Goal: Task Accomplishment & Management: Manage account settings

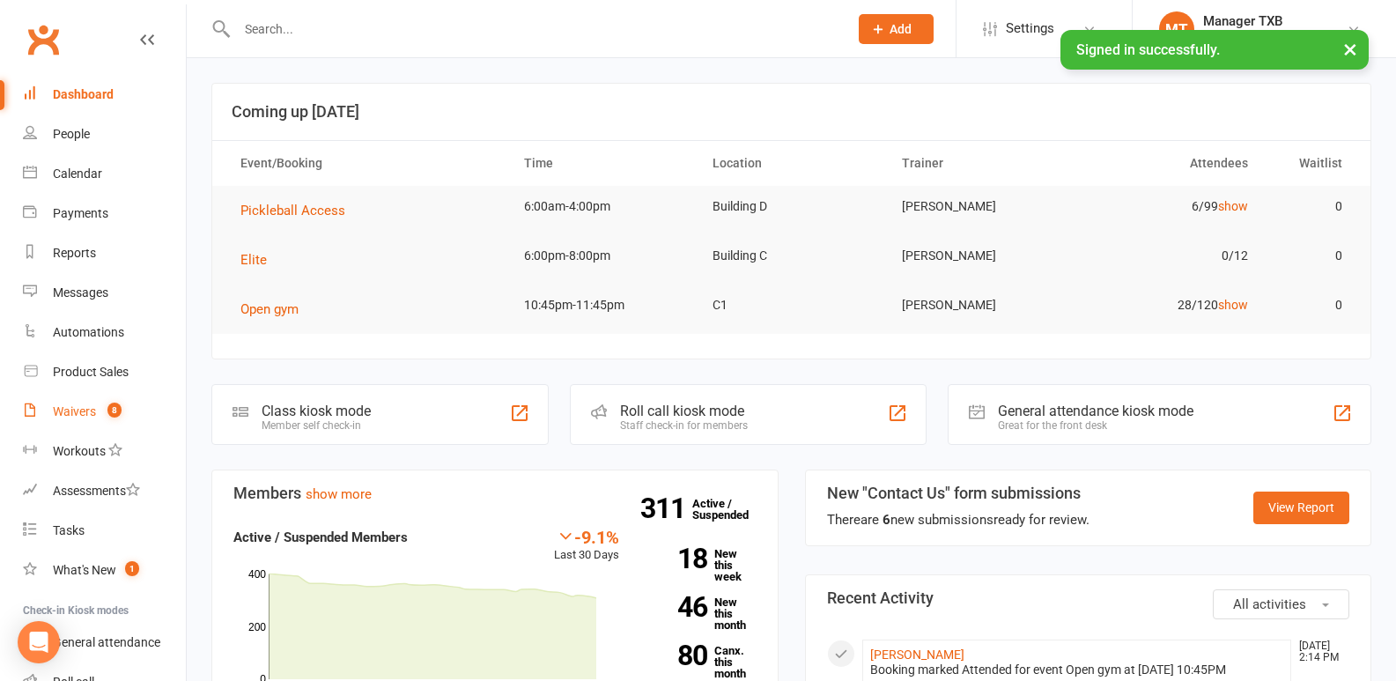
click at [70, 401] on link "Waivers 8" at bounding box center [104, 412] width 163 height 40
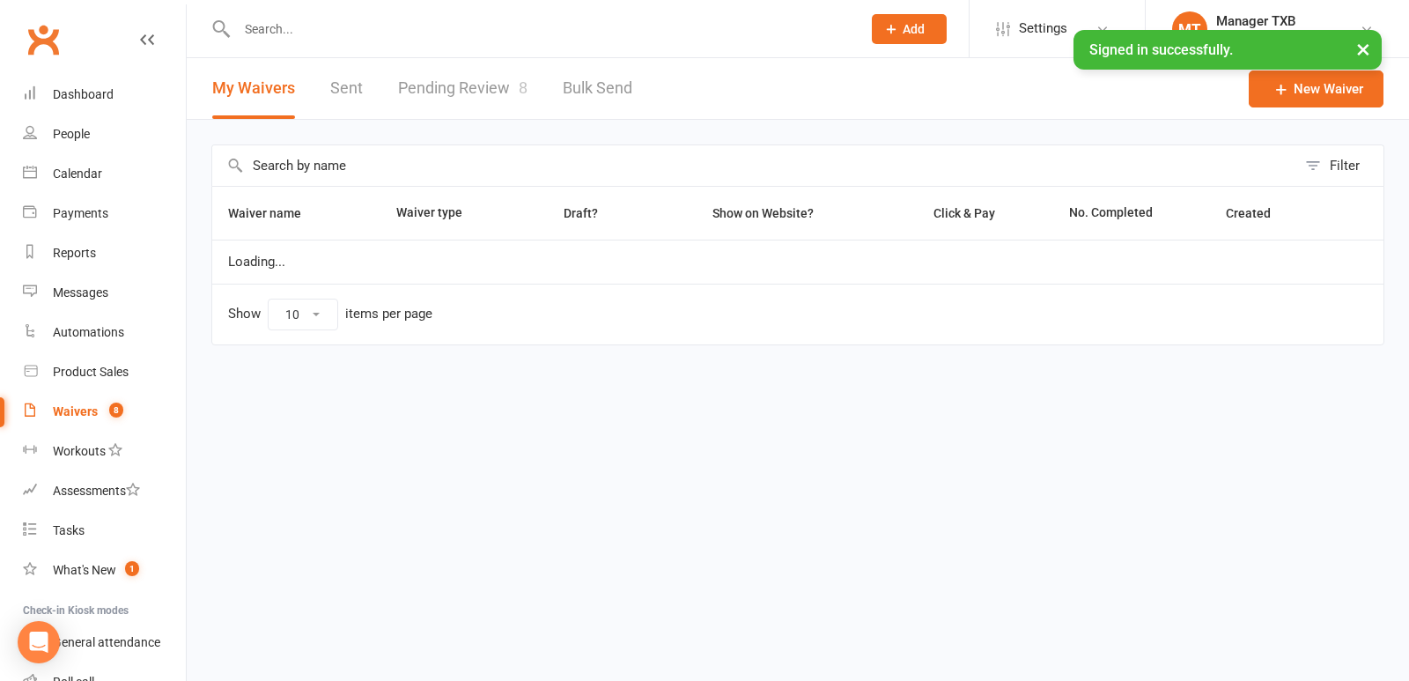
select select "100"
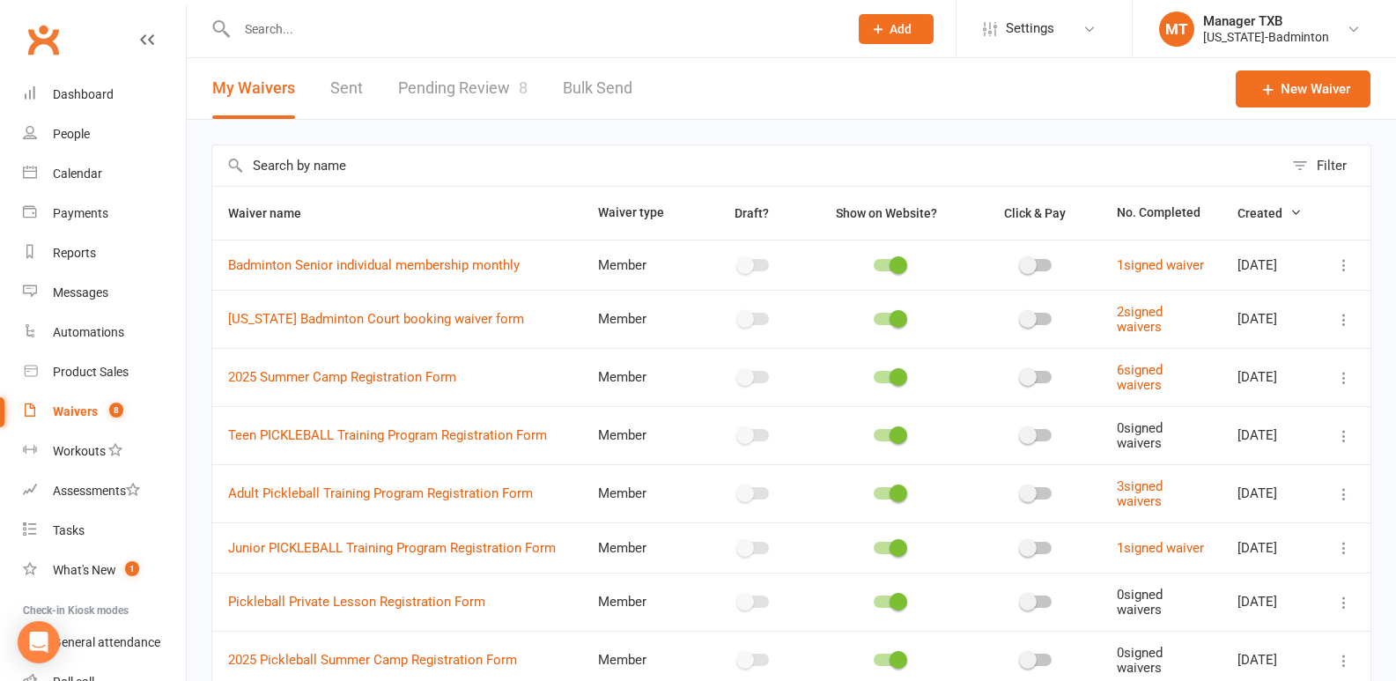
click at [503, 93] on link "Pending Review 8" at bounding box center [462, 88] width 129 height 61
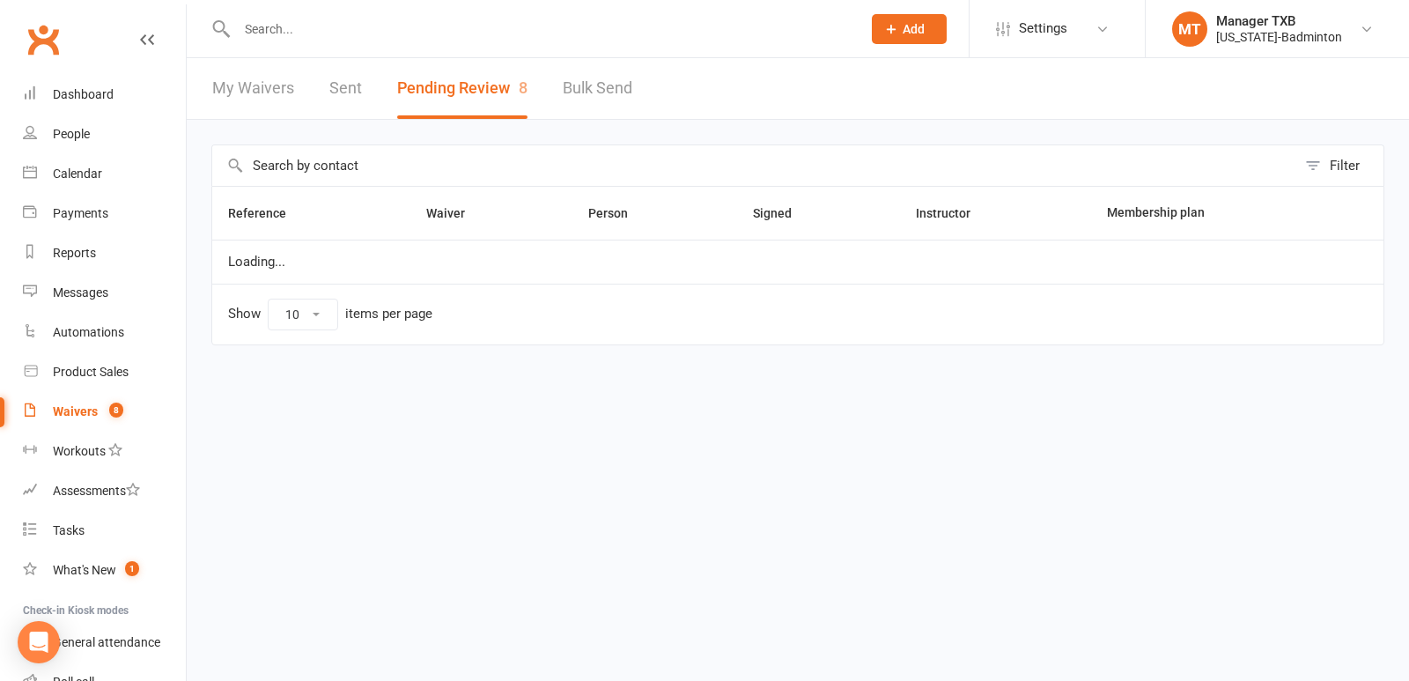
select select "25"
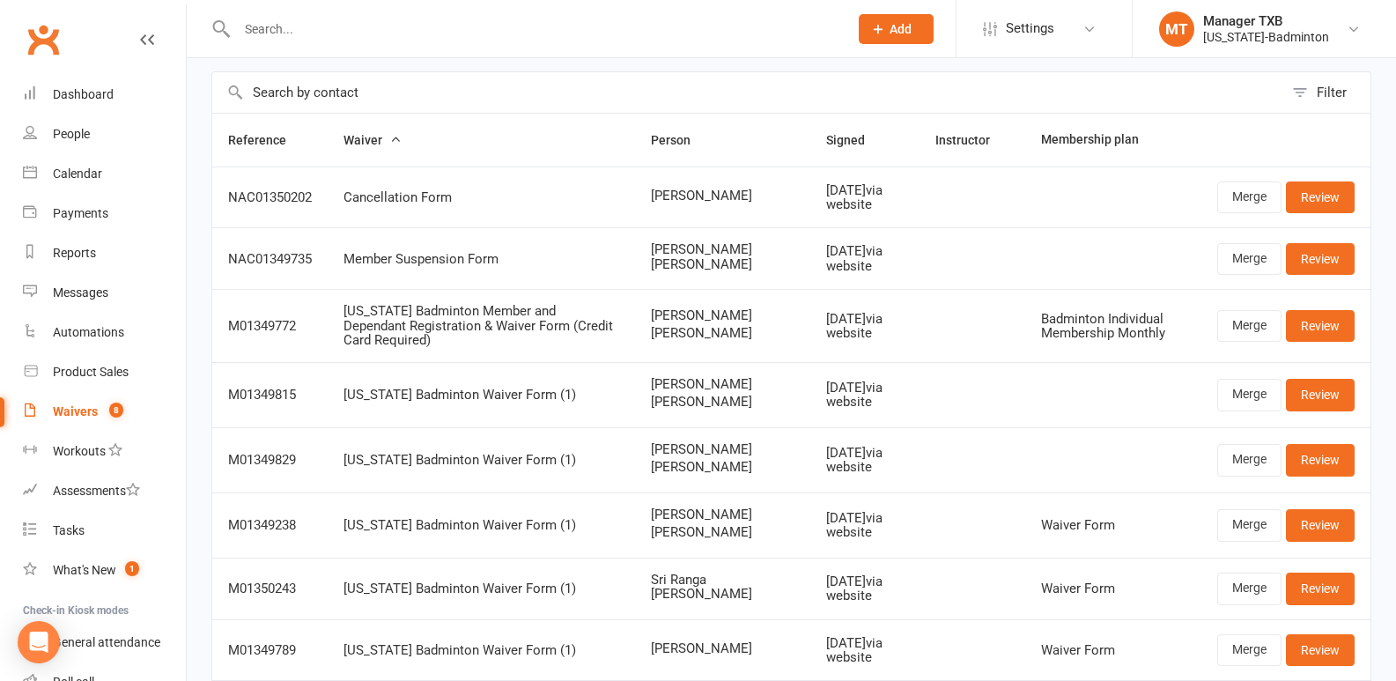
scroll to position [108, 0]
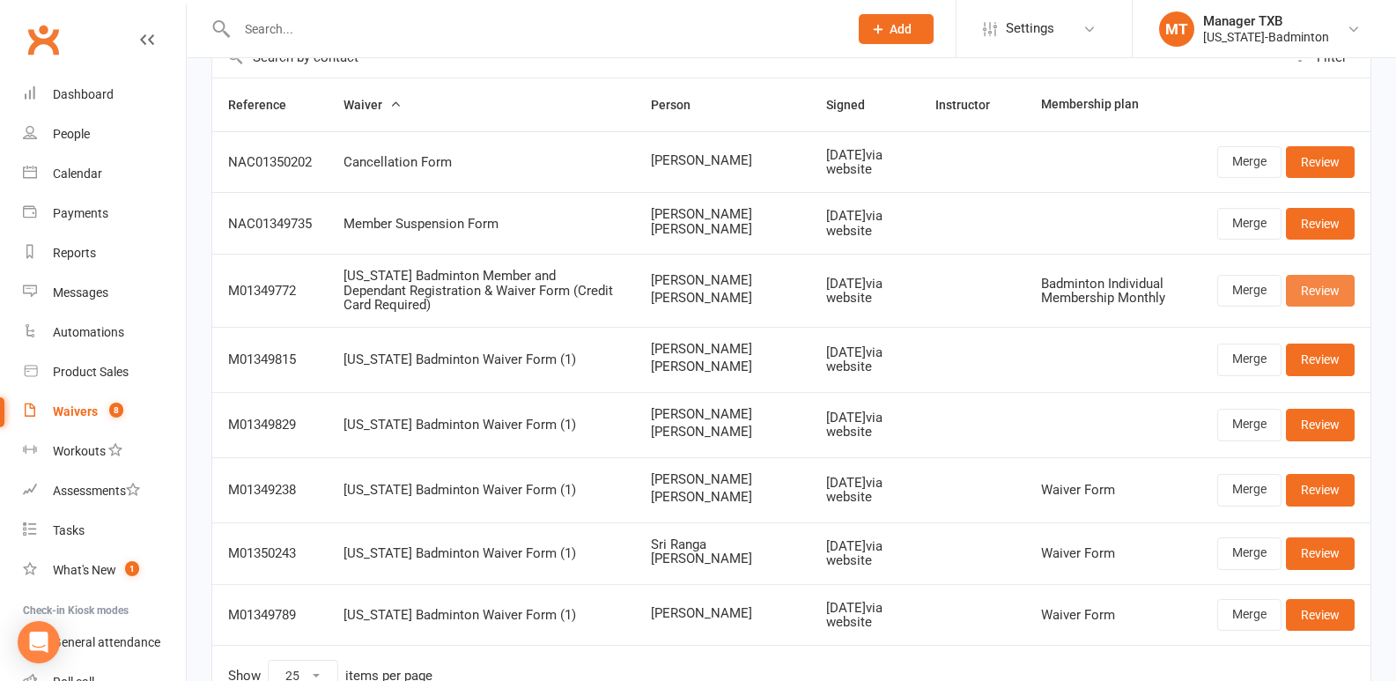
click at [1331, 291] on link "Review" at bounding box center [1319, 291] width 69 height 32
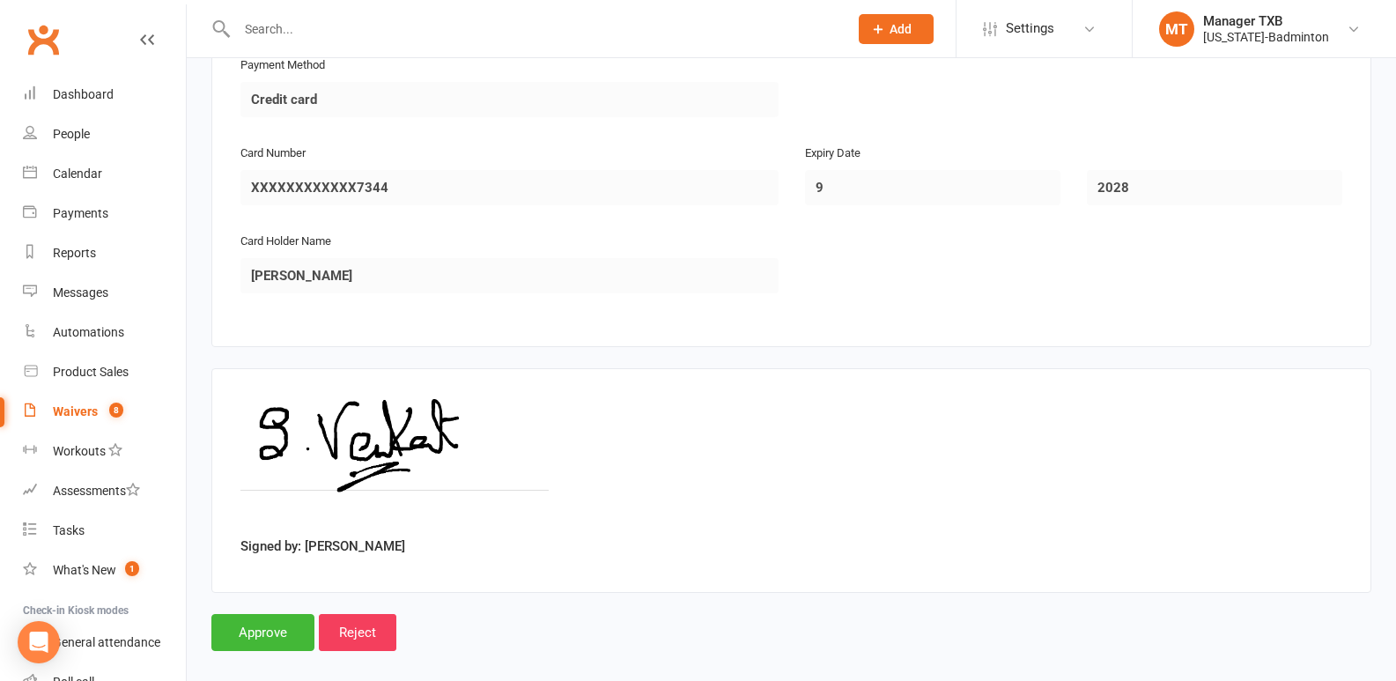
scroll to position [3111, 0]
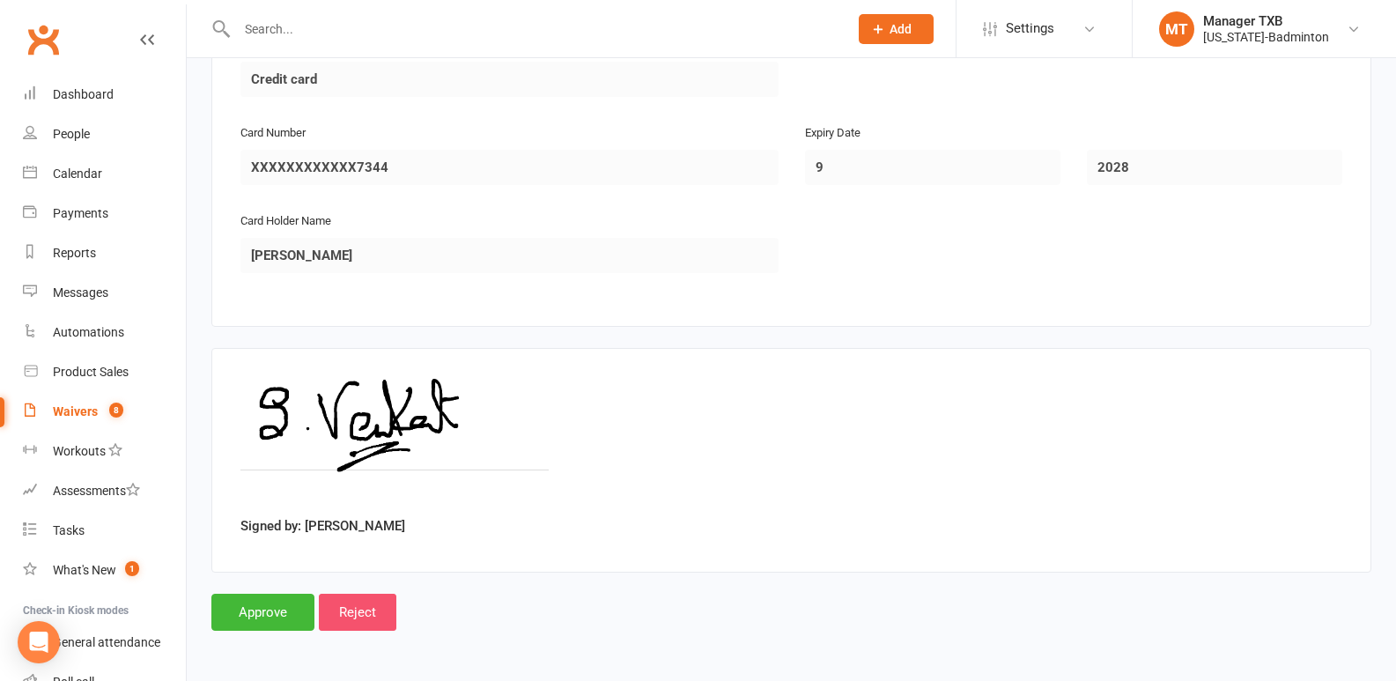
click at [357, 616] on input "Reject" at bounding box center [357, 611] width 77 height 37
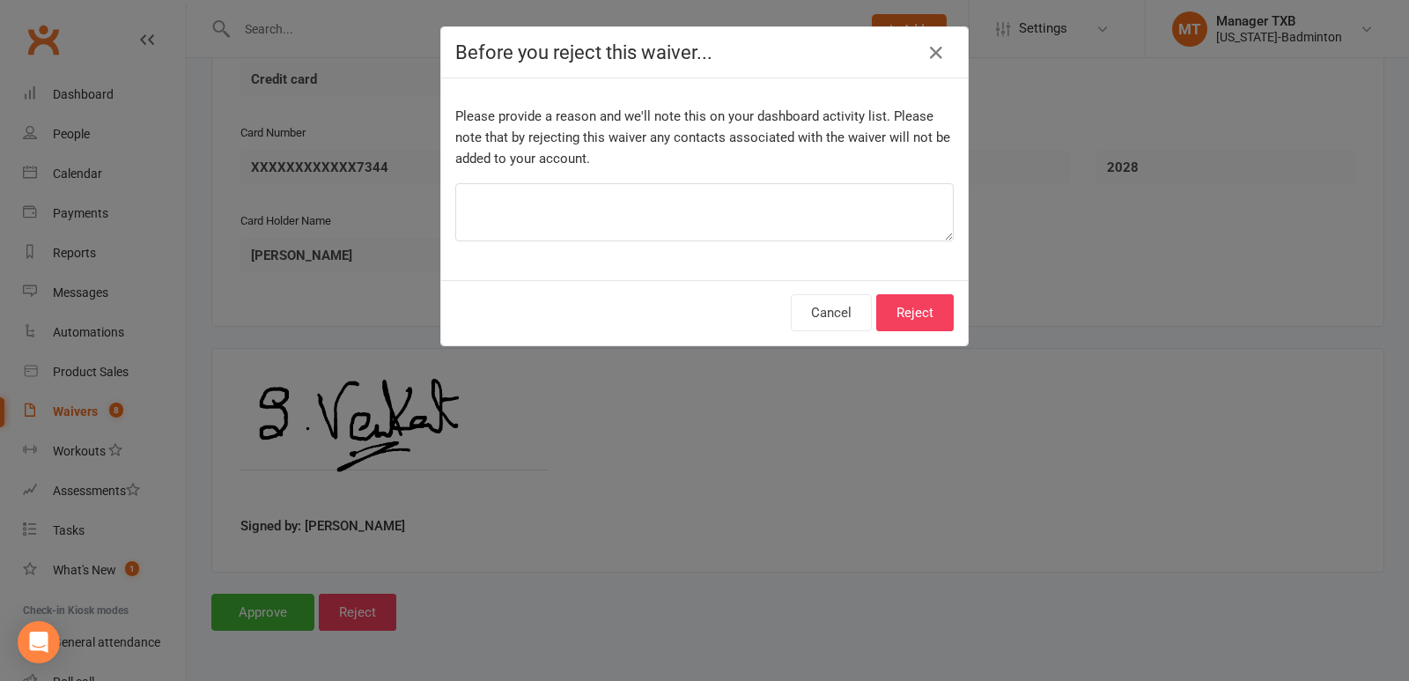
click at [696, 180] on div "Please provide a reason and we'll note this on your dashboard activity list. Pl…" at bounding box center [704, 179] width 527 height 202
click at [593, 201] on textarea at bounding box center [704, 212] width 498 height 58
click at [541, 203] on textarea "CUSTOMER DOESNT" at bounding box center [704, 212] width 498 height 58
click at [457, 202] on textarea "CUSTOMER DOESN'T WANT MEMBERSHIP" at bounding box center [704, 212] width 498 height 58
type textarea "NOW CUSTOMER DOESN'T WANT MEMBERSHIP"
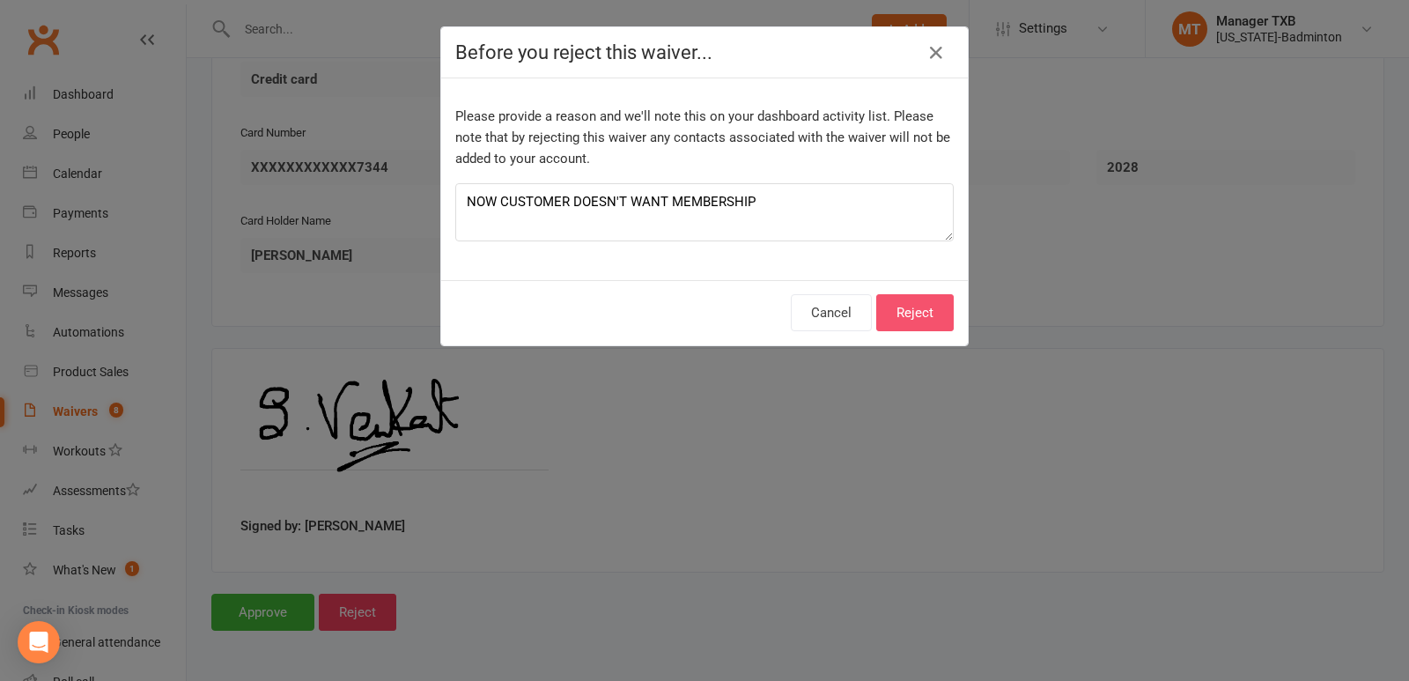
click at [933, 311] on button "Reject" at bounding box center [914, 312] width 77 height 37
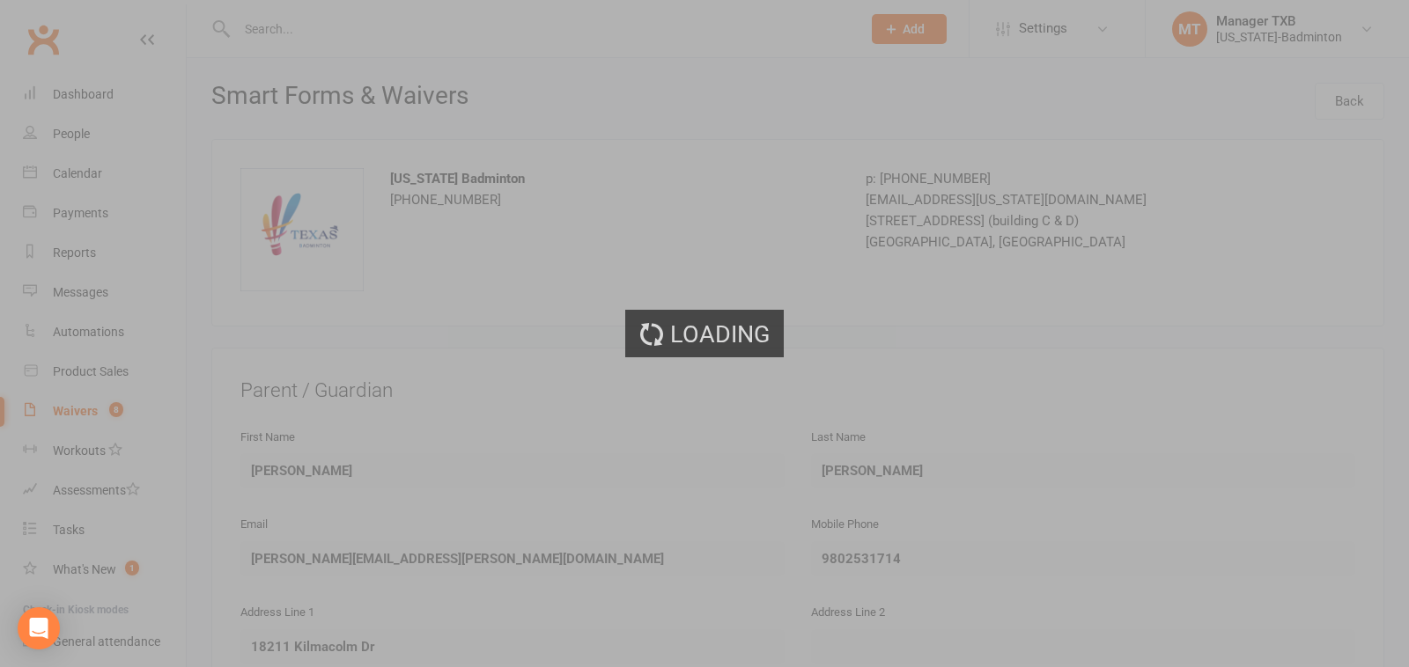
select select "25"
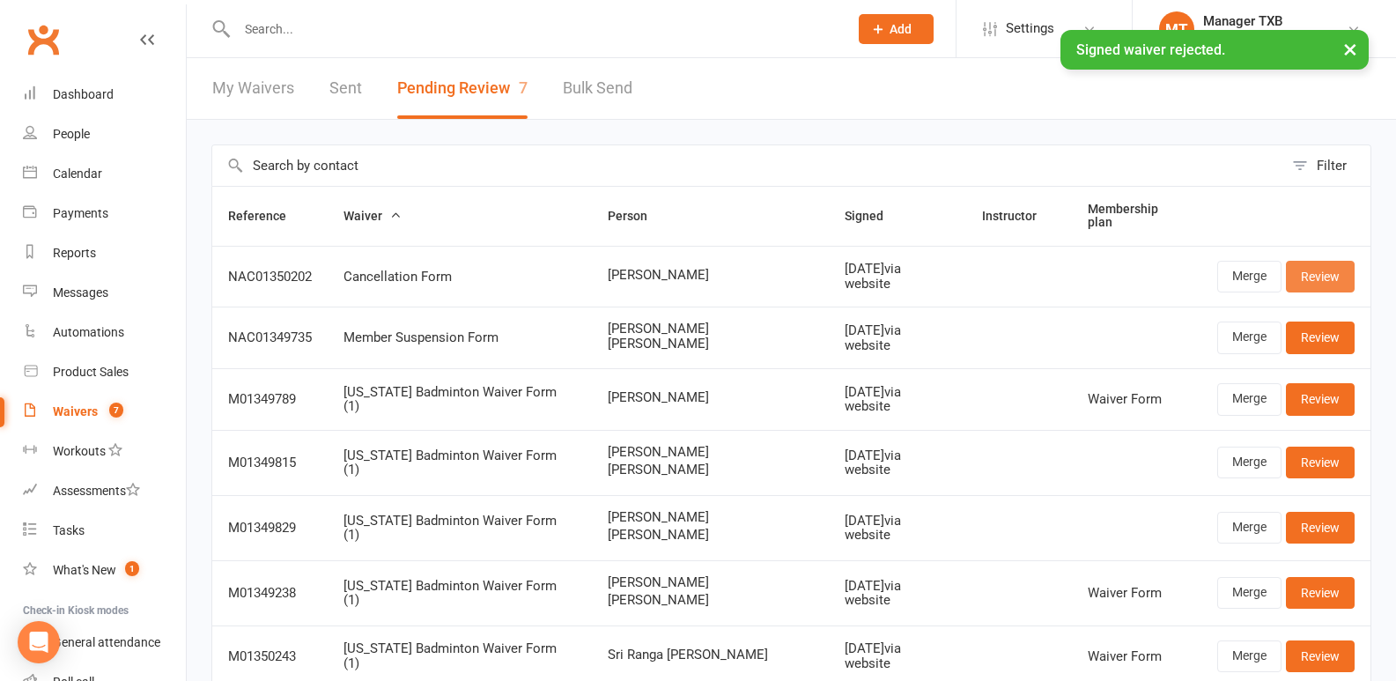
click at [1319, 269] on link "Review" at bounding box center [1319, 277] width 69 height 32
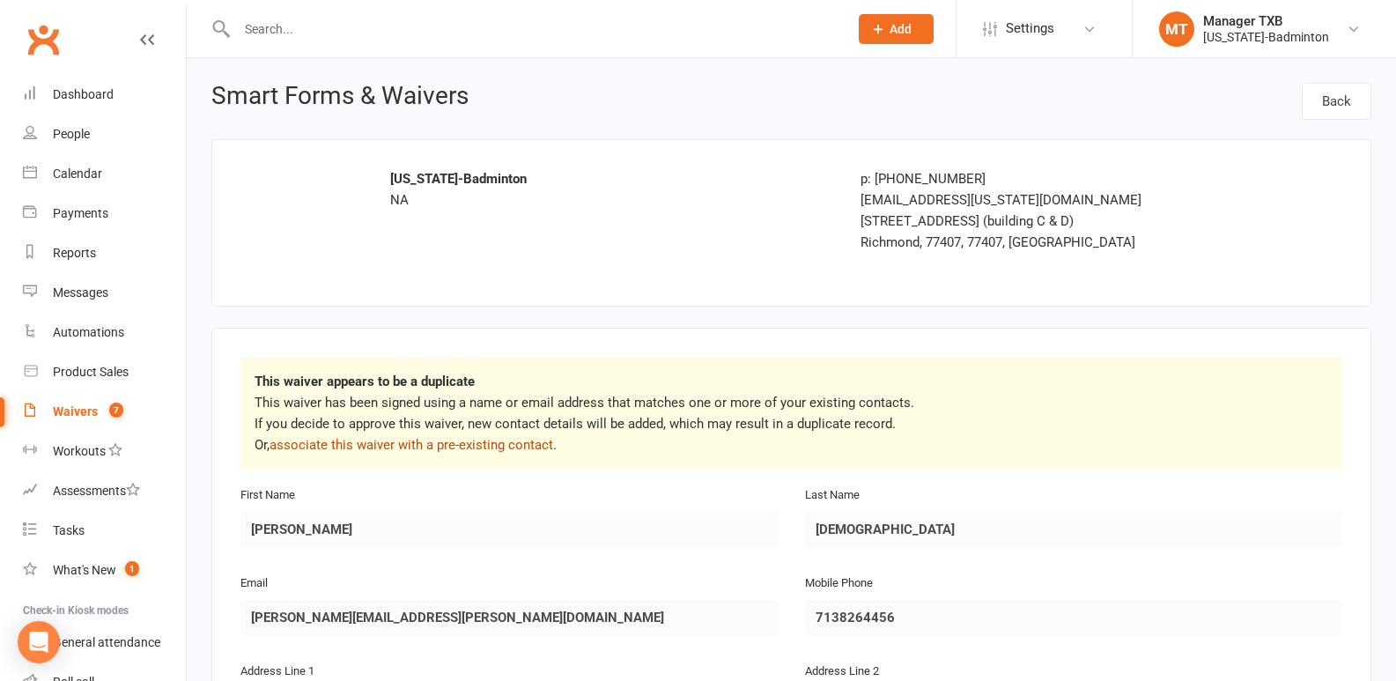
click at [477, 444] on link "associate this waiver with a pre-existing contact" at bounding box center [411, 445] width 284 height 16
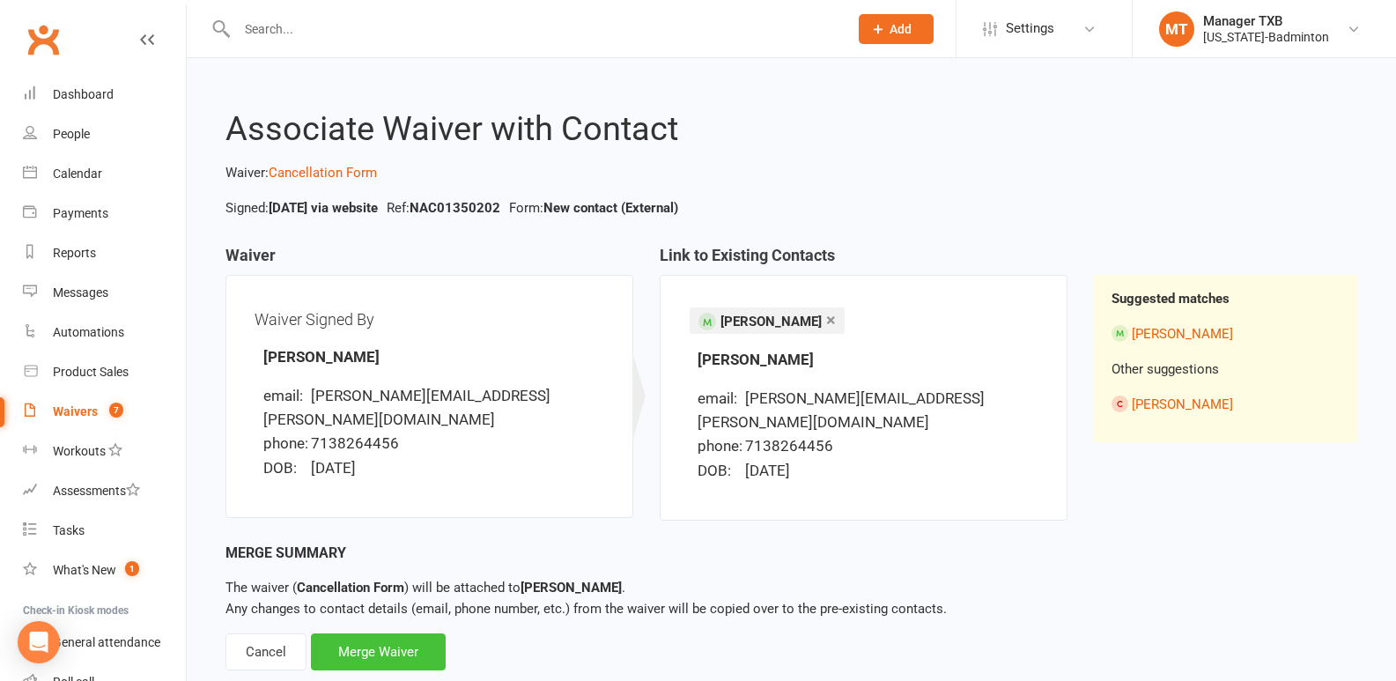
click at [386, 633] on div "Merge Waiver" at bounding box center [378, 651] width 135 height 37
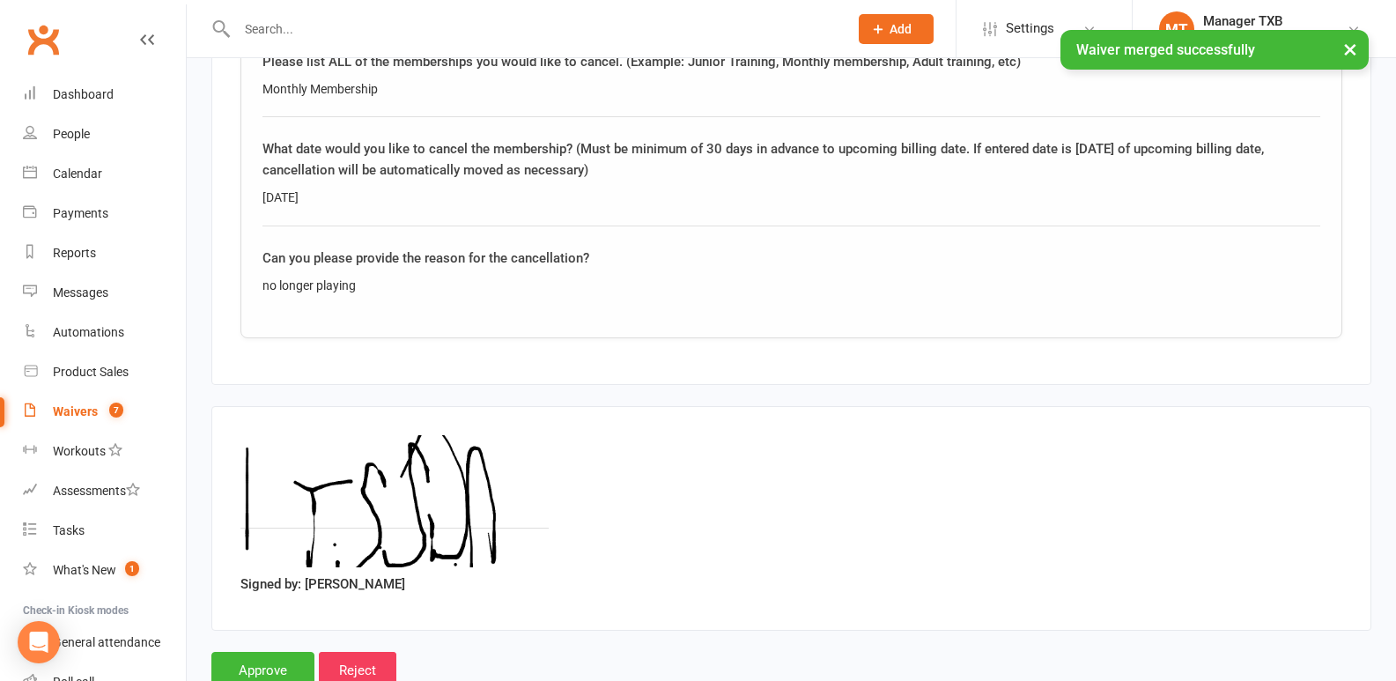
scroll to position [975, 0]
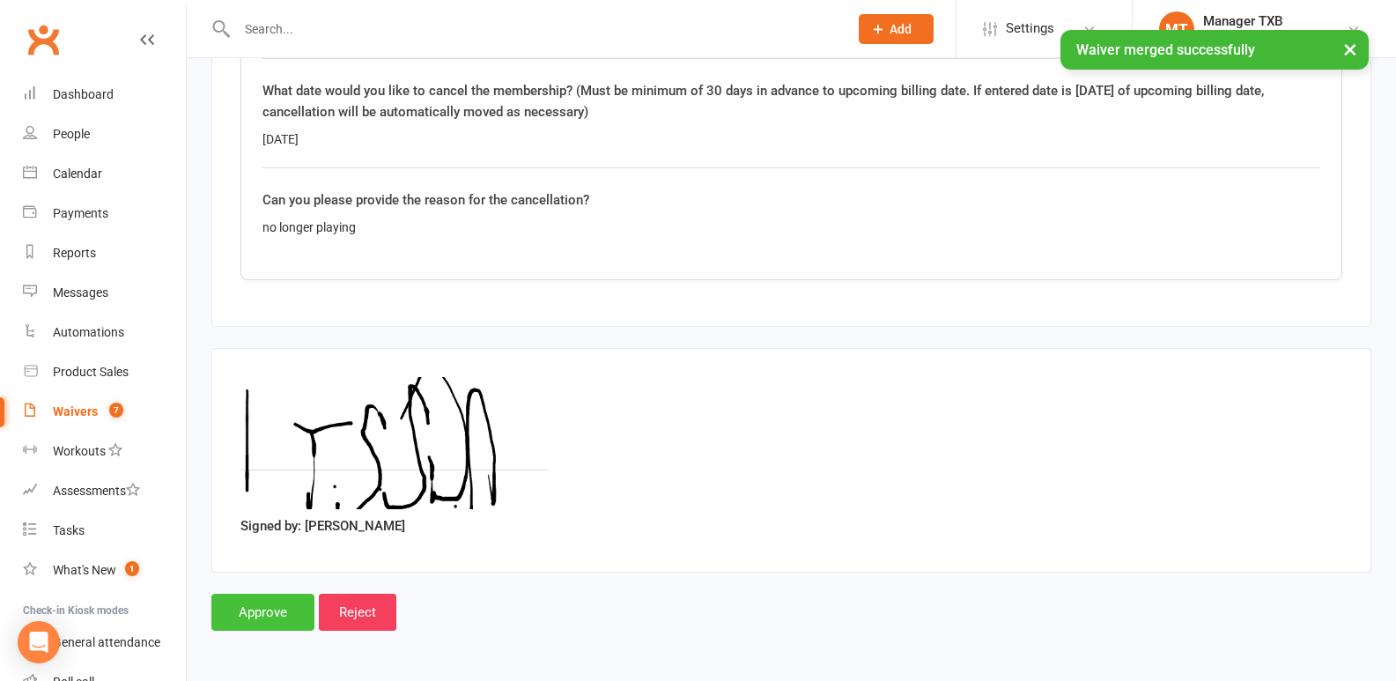
click at [242, 606] on input "Approve" at bounding box center [262, 611] width 103 height 37
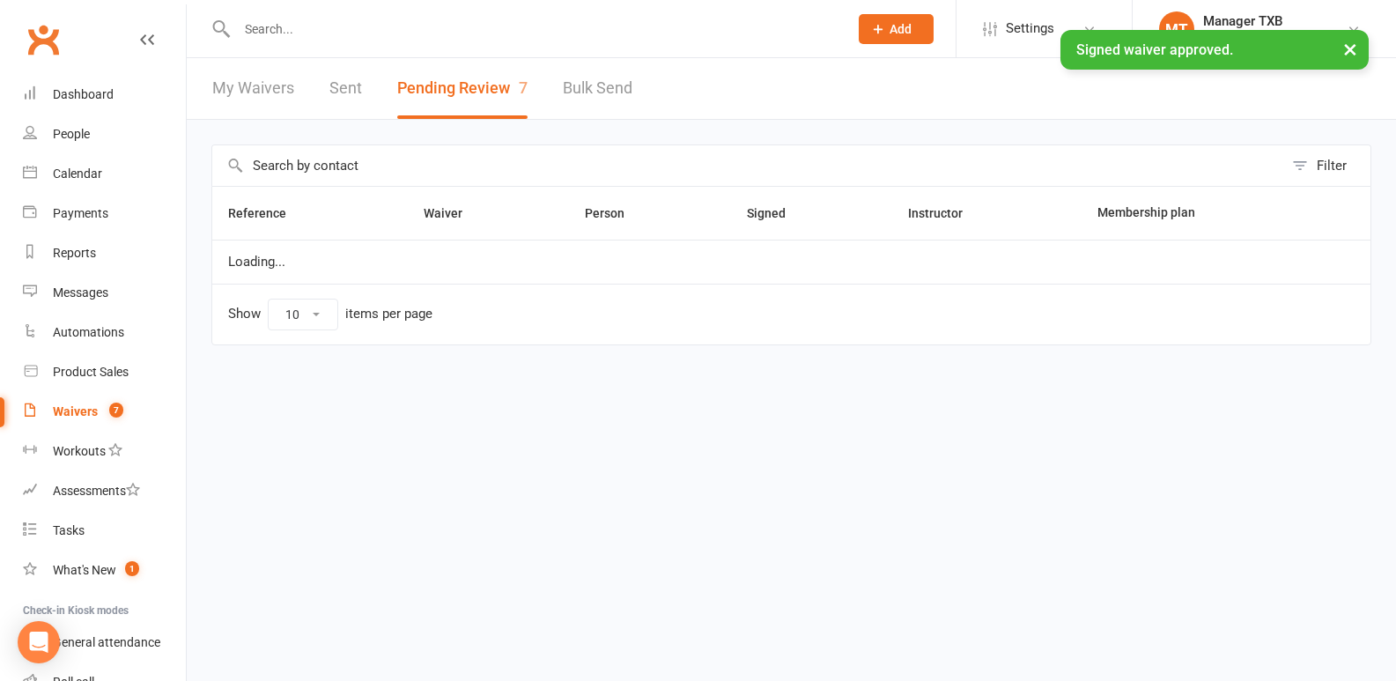
select select "25"
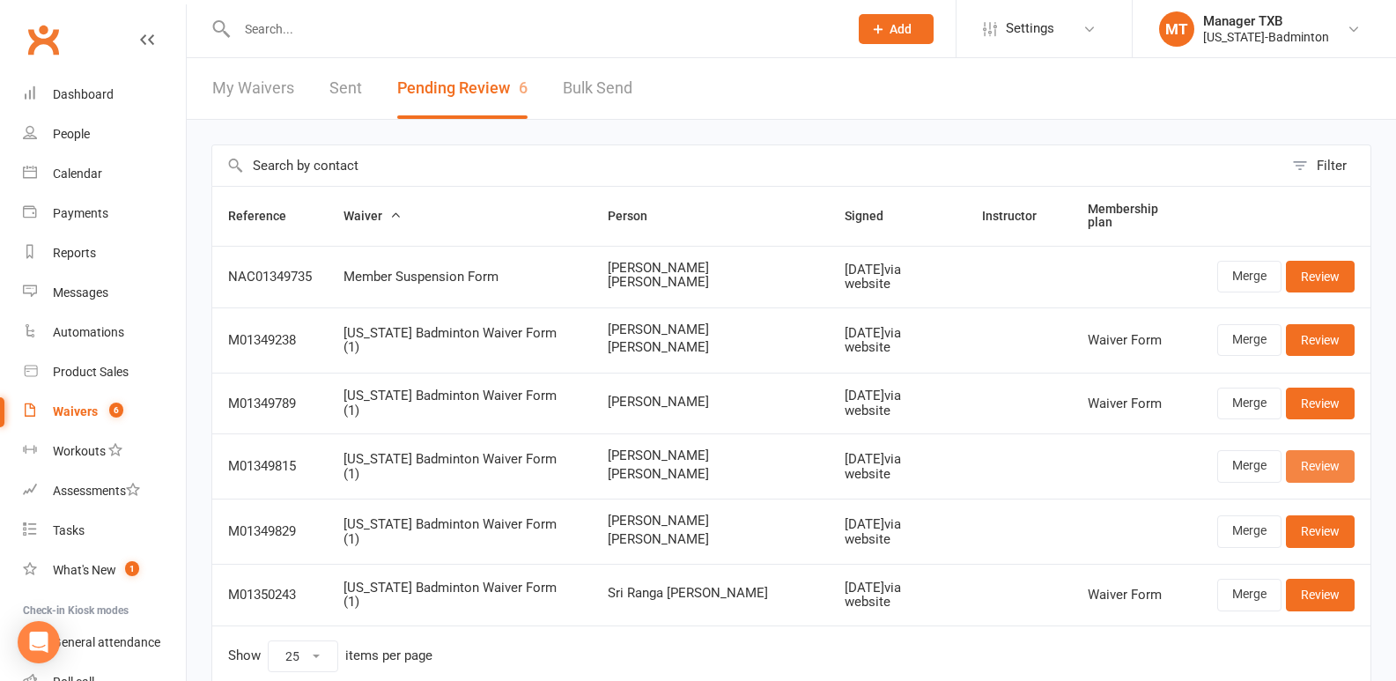
click at [1310, 468] on link "Review" at bounding box center [1319, 466] width 69 height 32
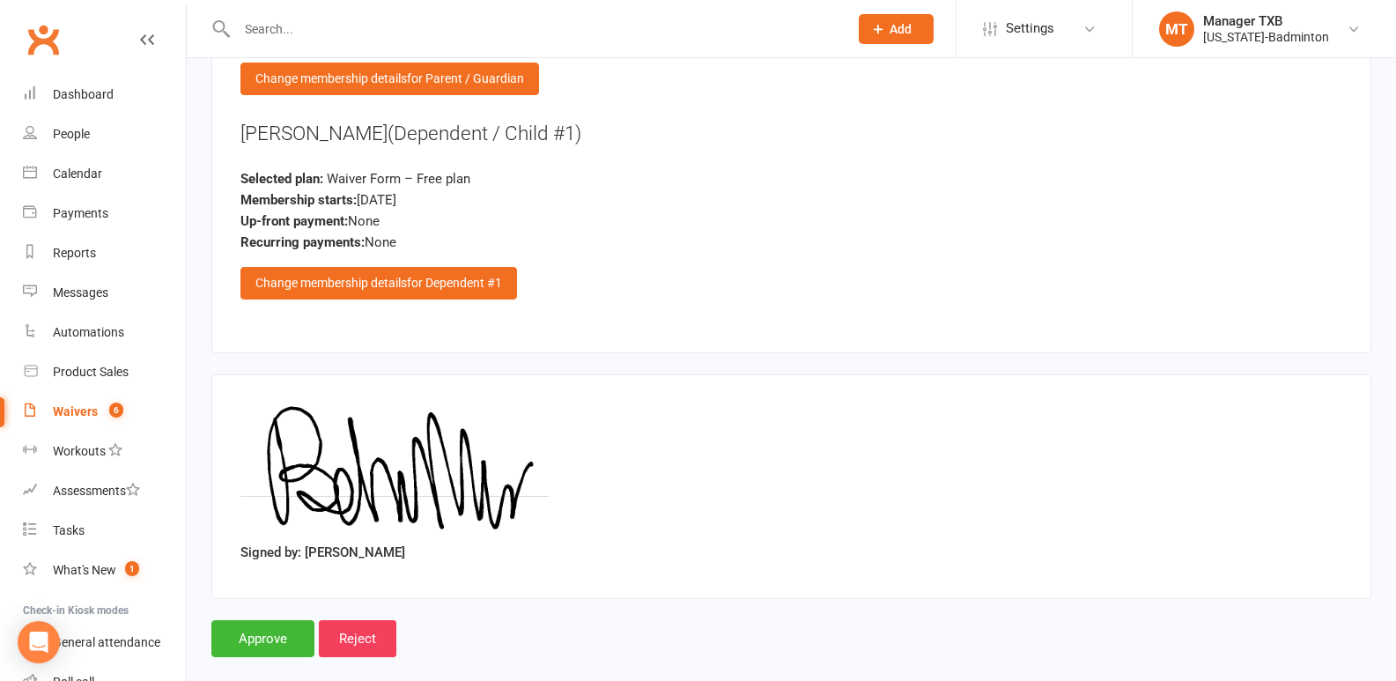
scroll to position [1737, 0]
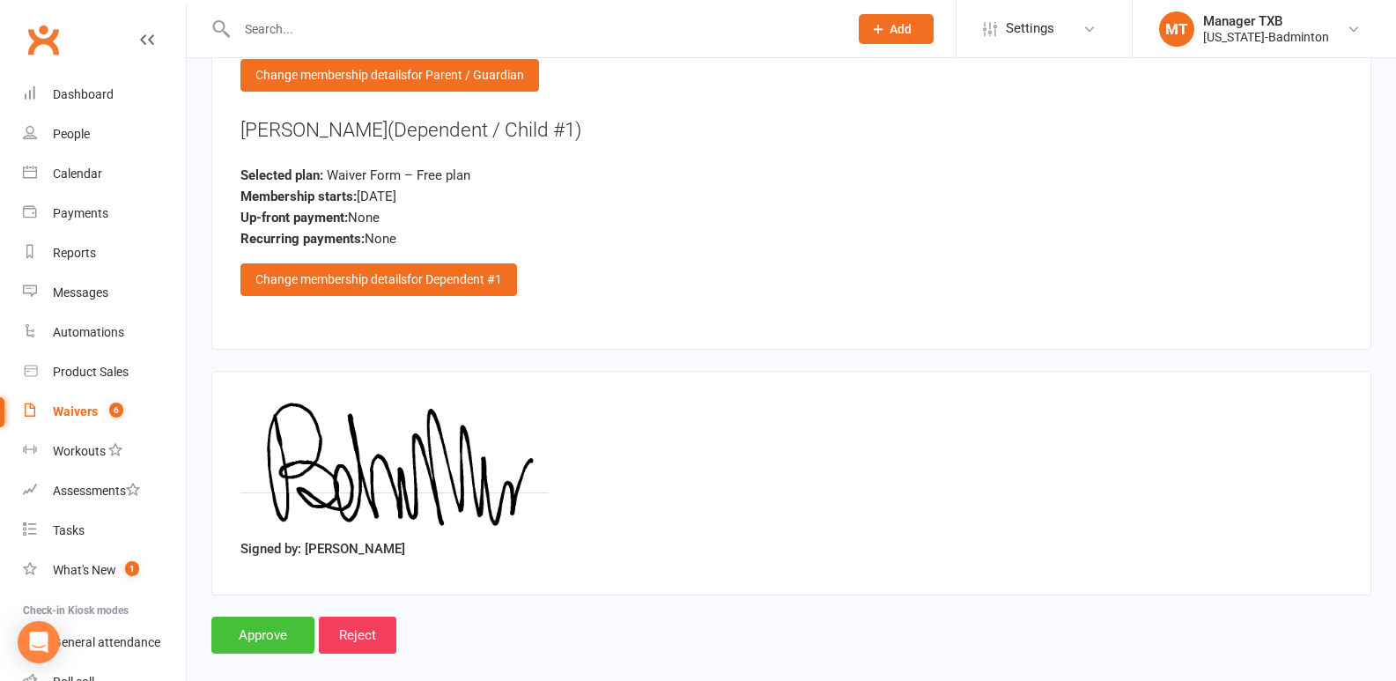
click at [252, 642] on input "Approve" at bounding box center [262, 634] width 103 height 37
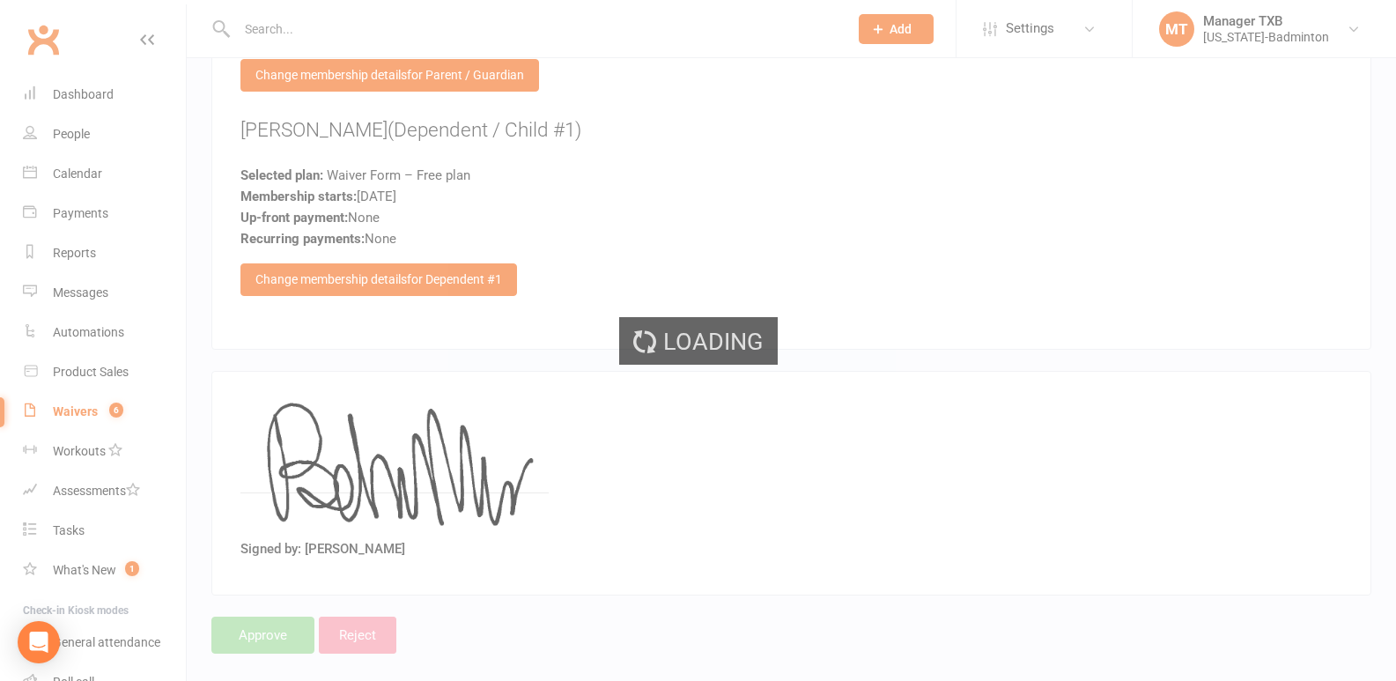
select select "25"
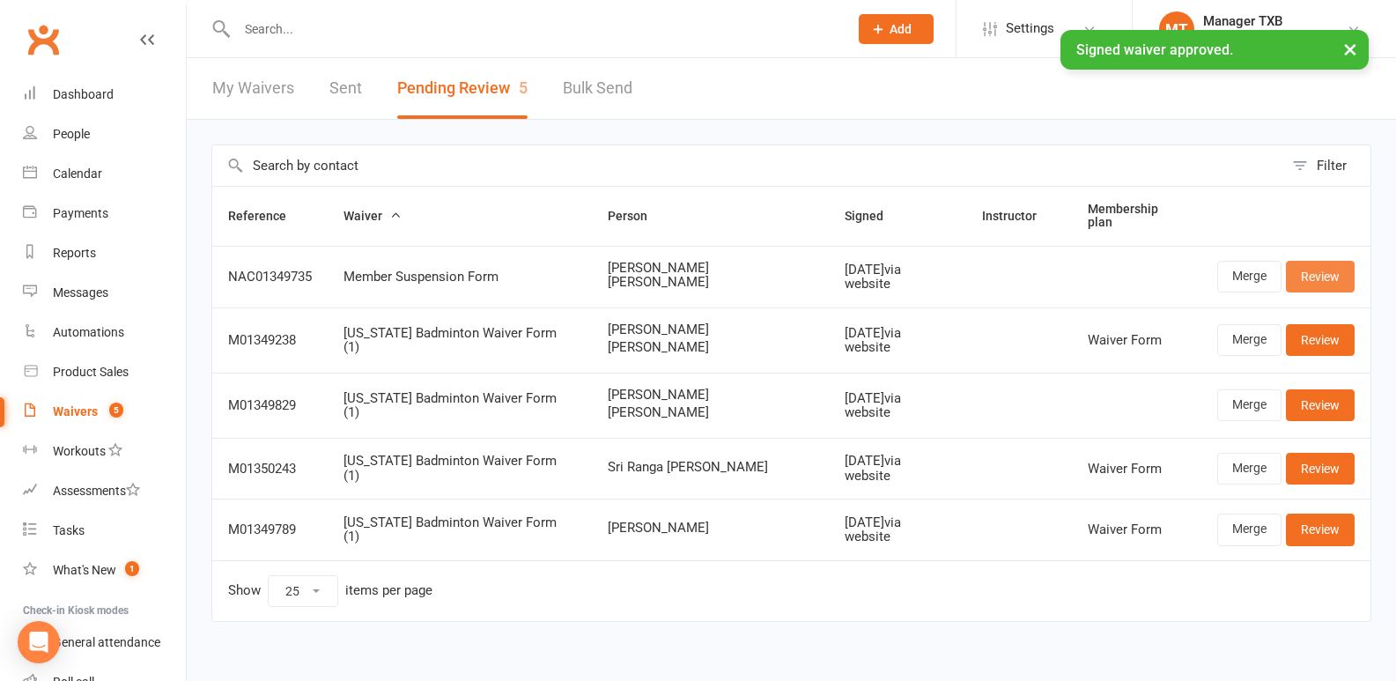
click at [1322, 267] on link "Review" at bounding box center [1319, 277] width 69 height 32
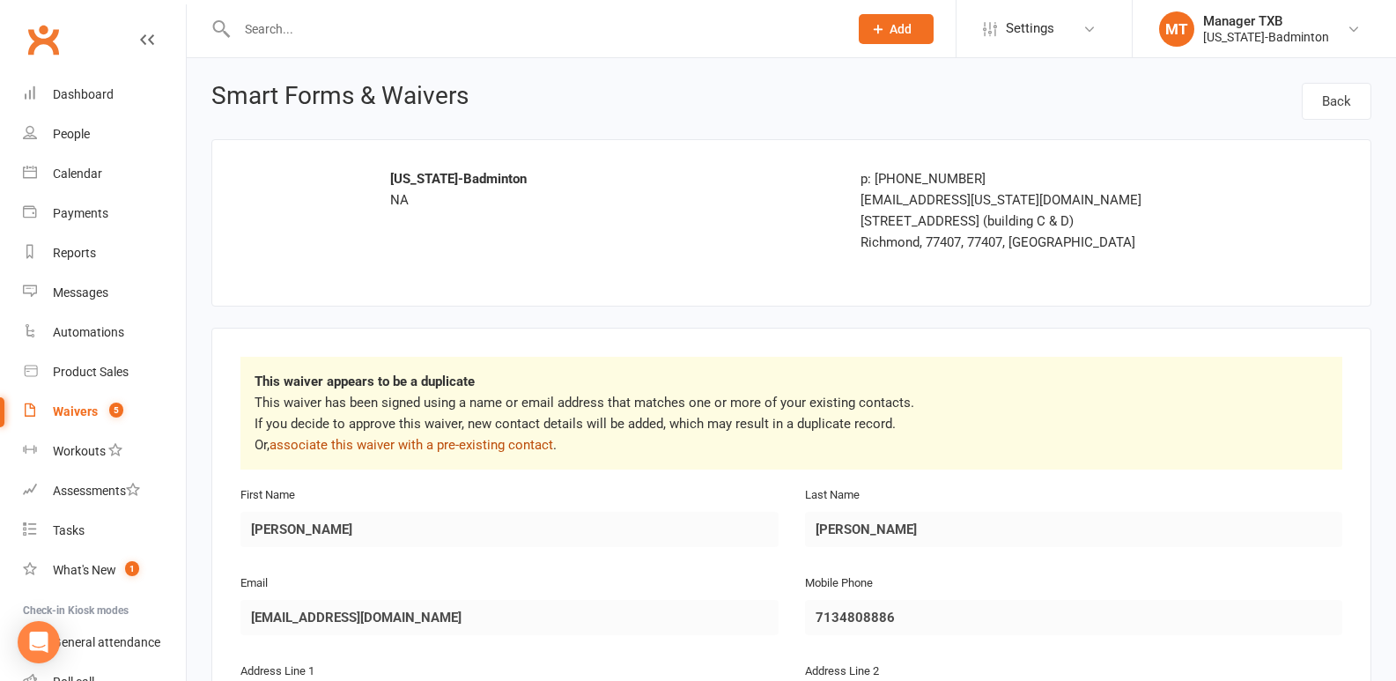
click at [473, 443] on link "associate this waiver with a pre-existing contact" at bounding box center [411, 445] width 284 height 16
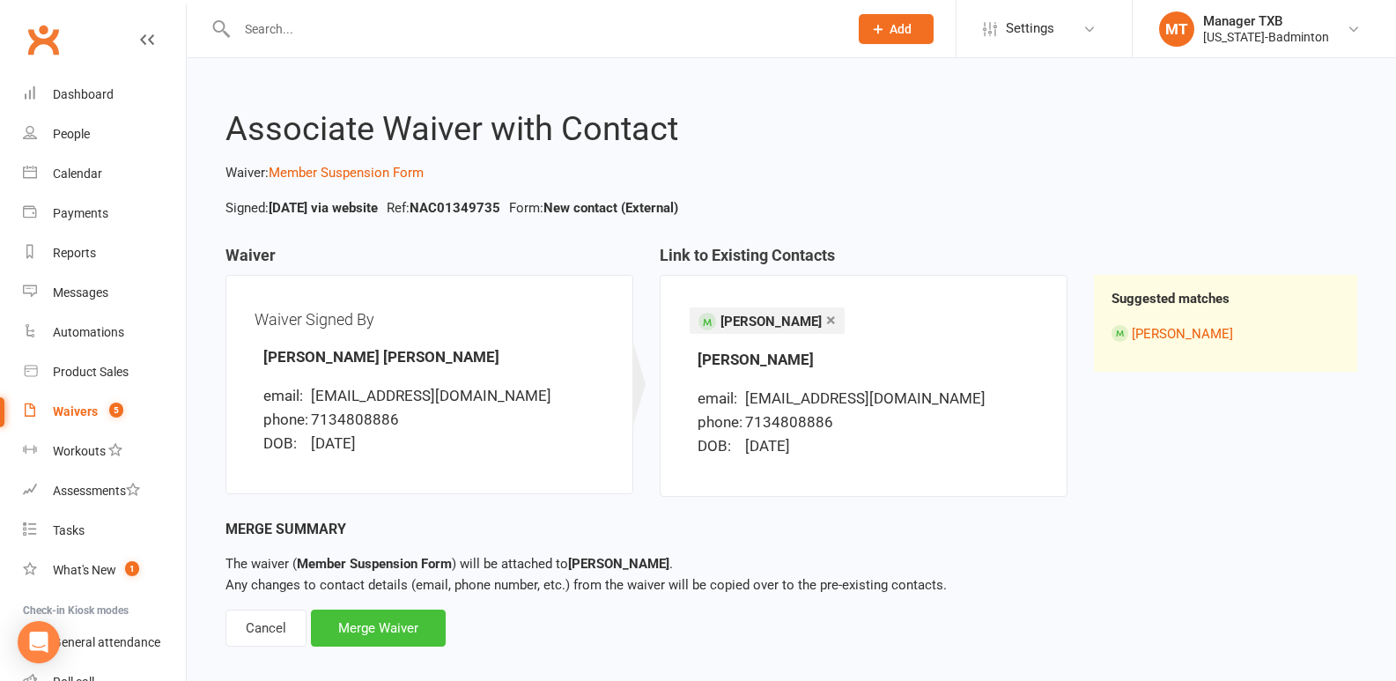
click at [373, 629] on div "Merge Waiver" at bounding box center [378, 627] width 135 height 37
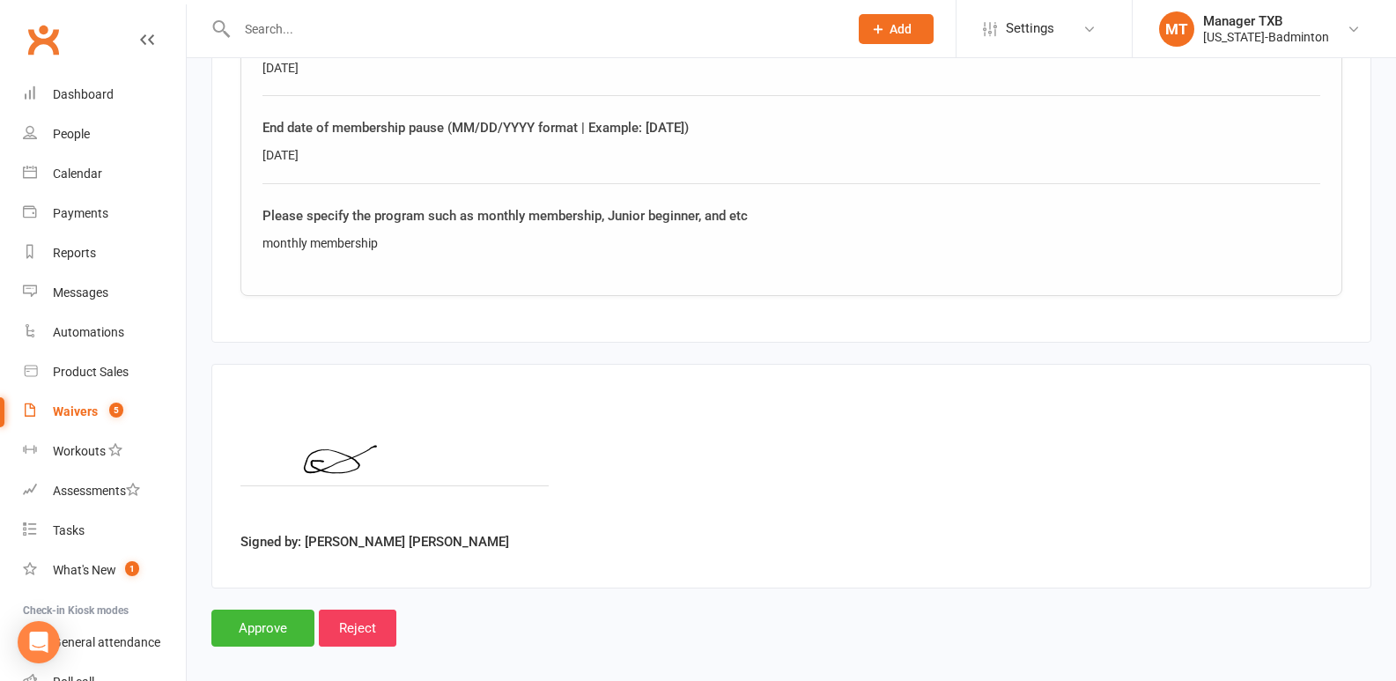
scroll to position [954, 0]
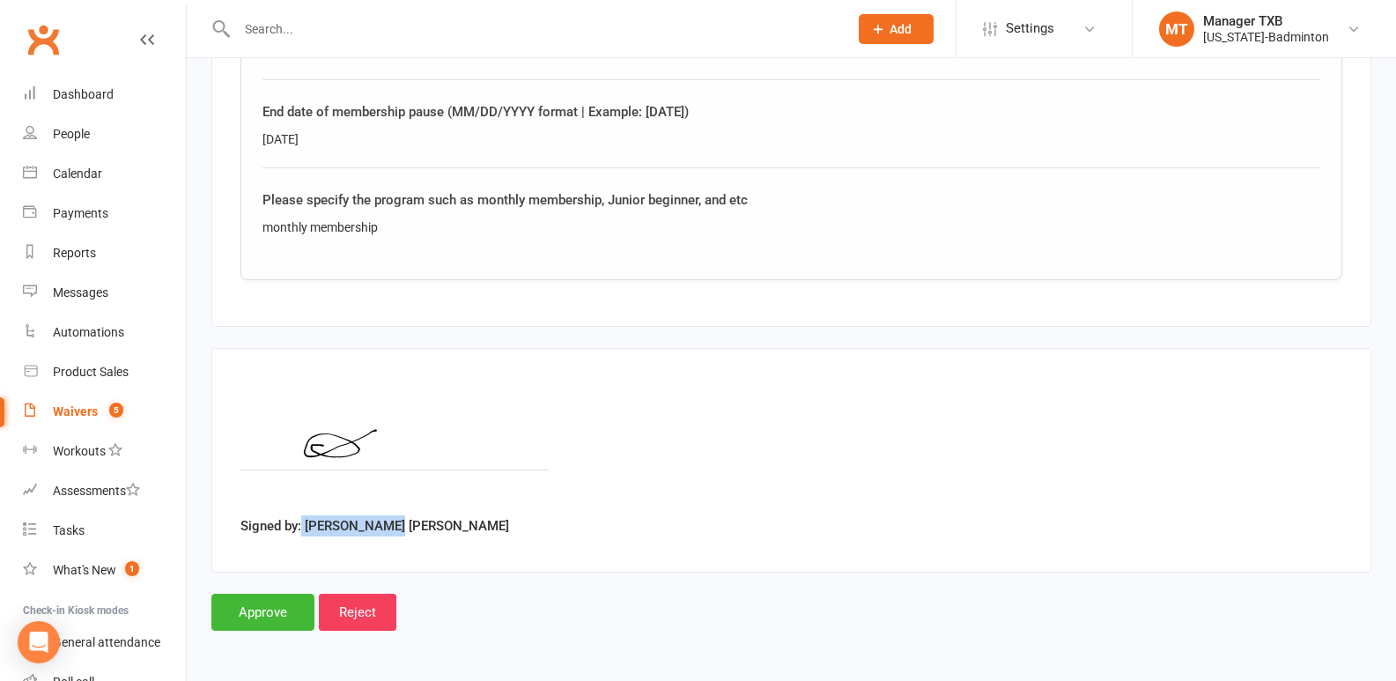
drag, startPoint x: 303, startPoint y: 520, endPoint x: 425, endPoint y: 545, distance: 124.8
click at [425, 545] on div "Signed by: Chao Hsu Chen" at bounding box center [791, 460] width 1160 height 225
copy label "Chao Hsu Chen"
click at [245, 614] on input "Approve" at bounding box center [262, 611] width 103 height 37
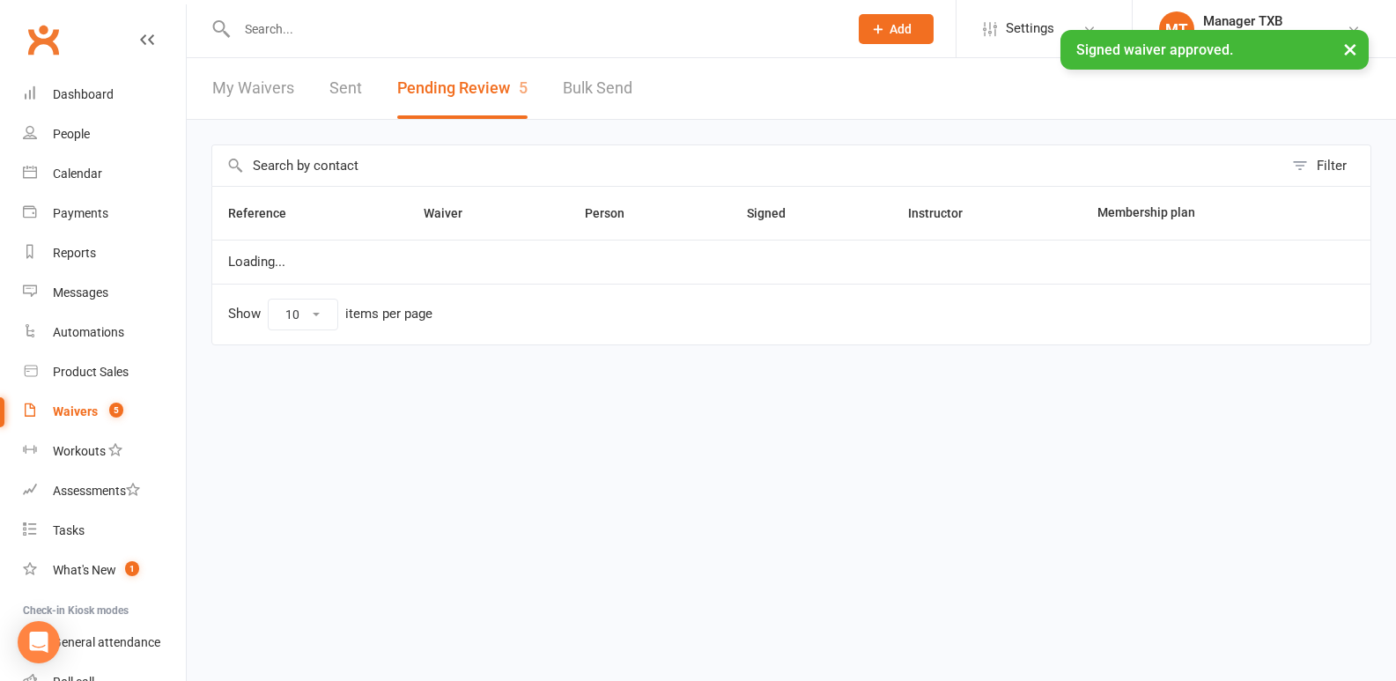
select select "25"
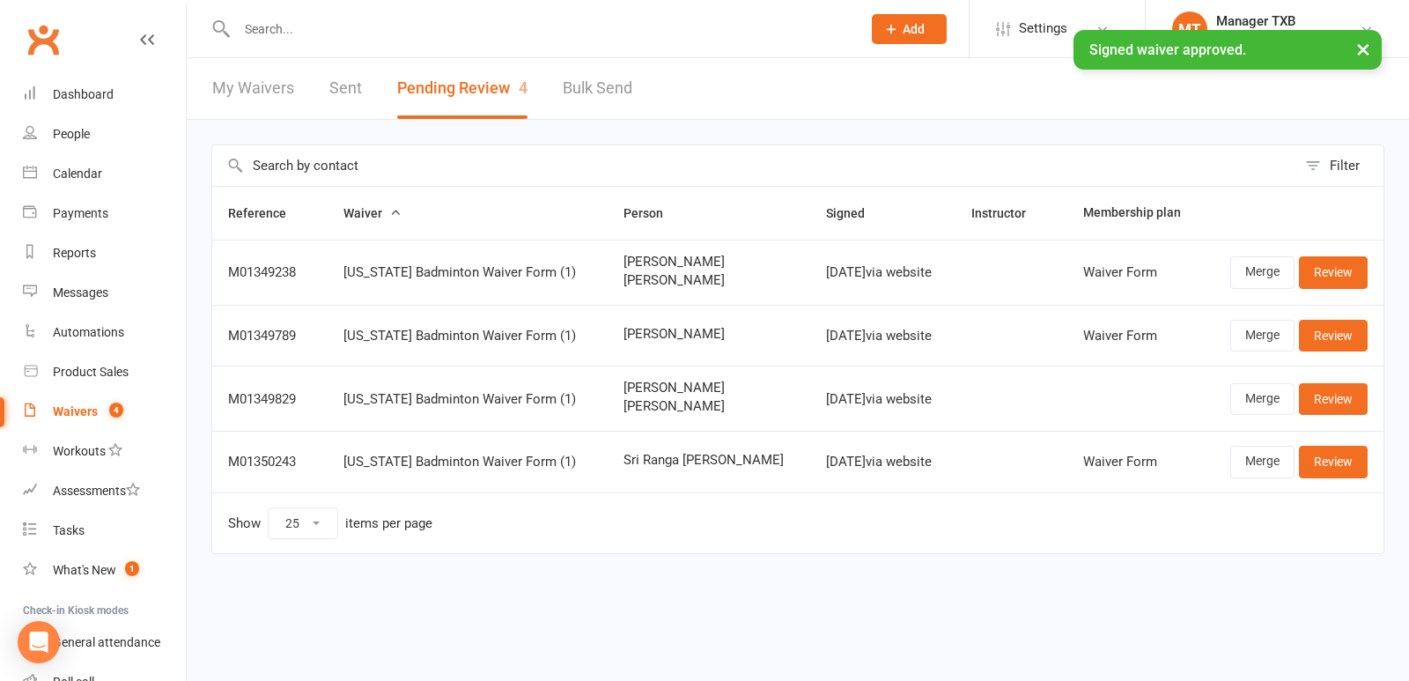
click at [291, 26] on input "text" at bounding box center [540, 29] width 617 height 25
paste input "Chao Hsu Chen"
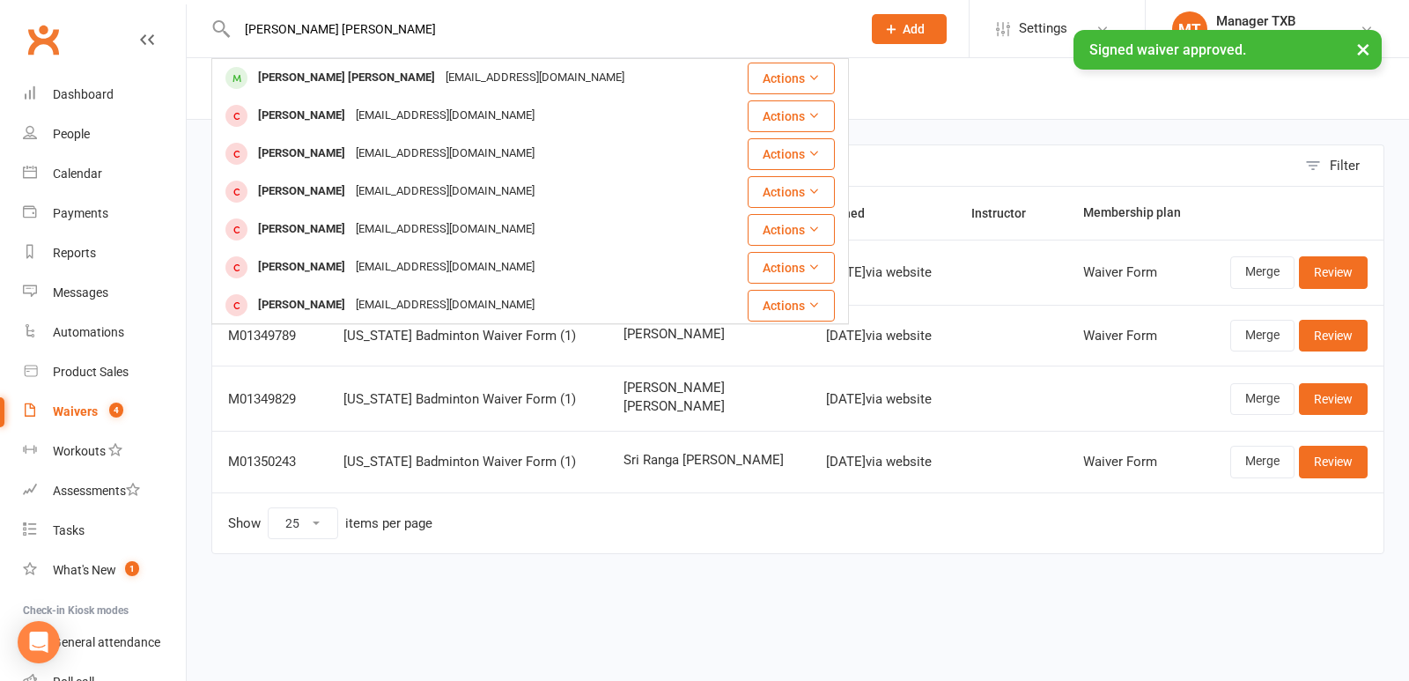
type input "Chao Hsu Chen"
click at [411, 30] on div "× Signed waiver approved." at bounding box center [693, 30] width 1386 height 0
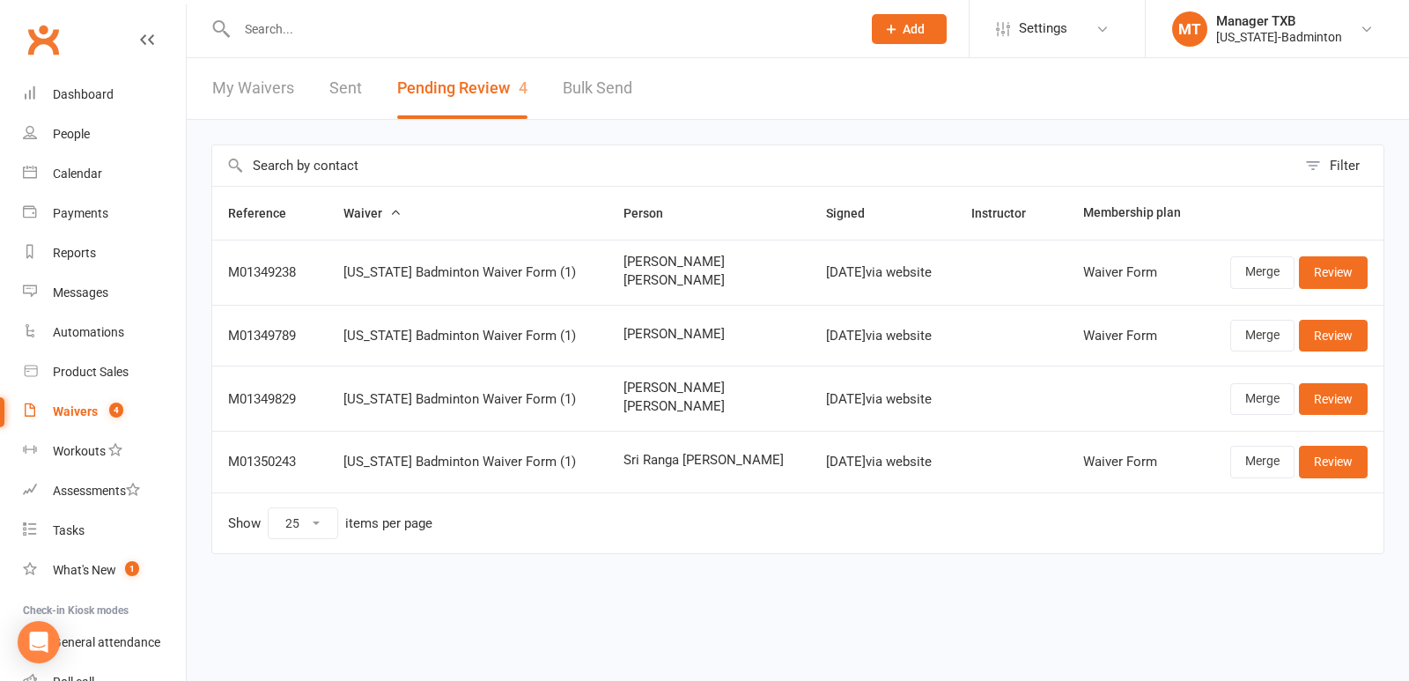
click at [366, 41] on input "text" at bounding box center [540, 29] width 617 height 25
paste input "Chao Hsu Chen"
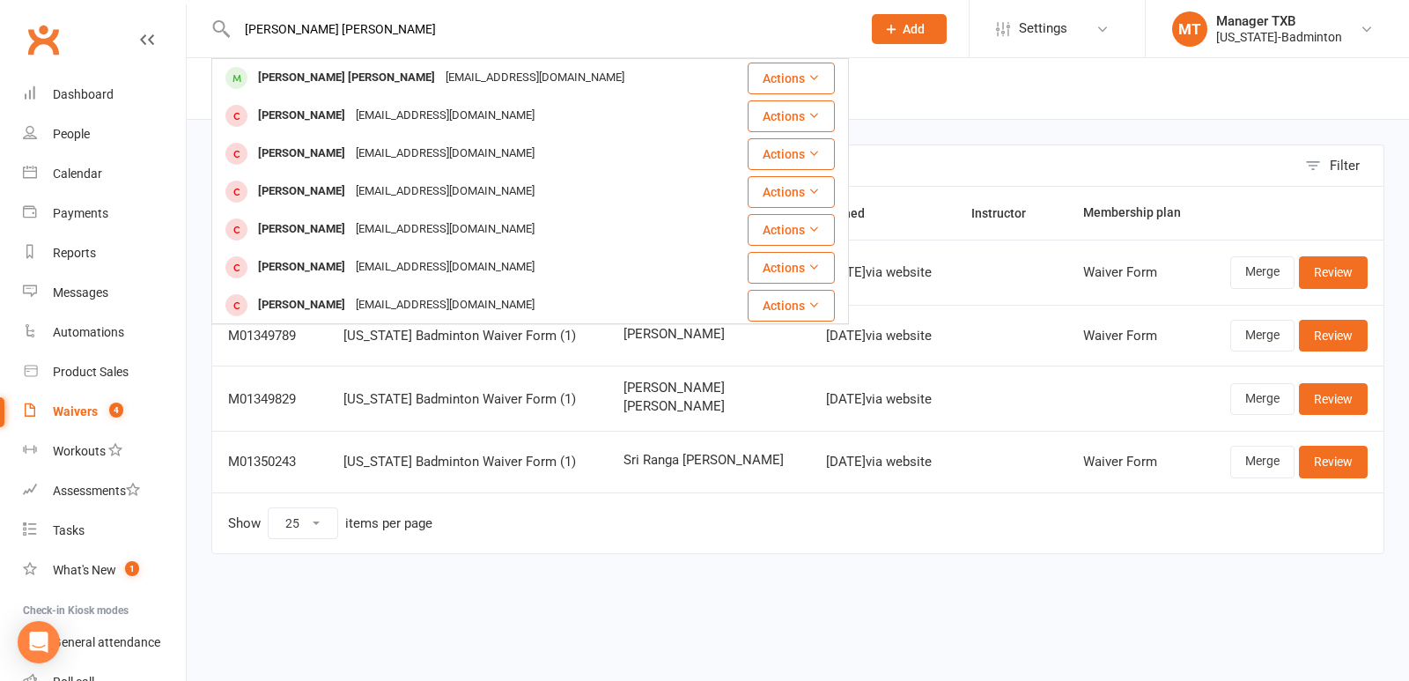
type input "Chao Hsu Chen"
click at [264, 81] on div "Chao Hsu Chen" at bounding box center [347, 78] width 188 height 26
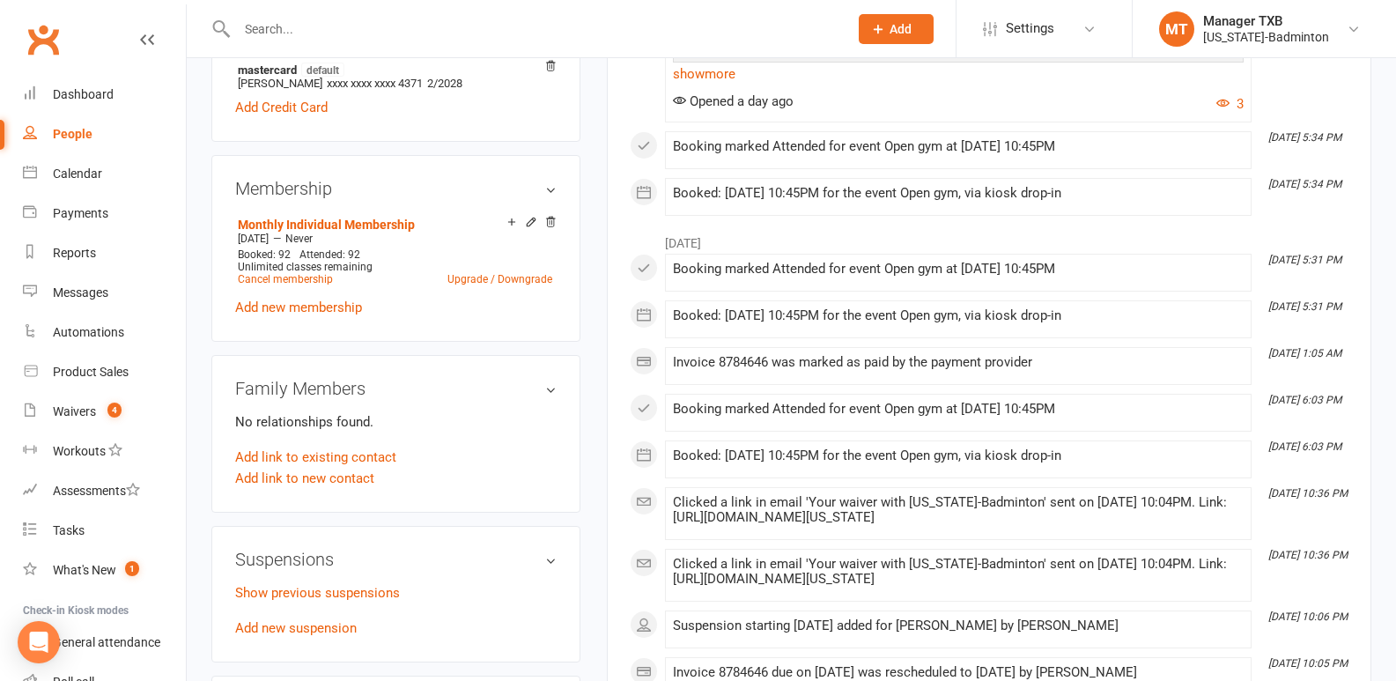
scroll to position [666, 0]
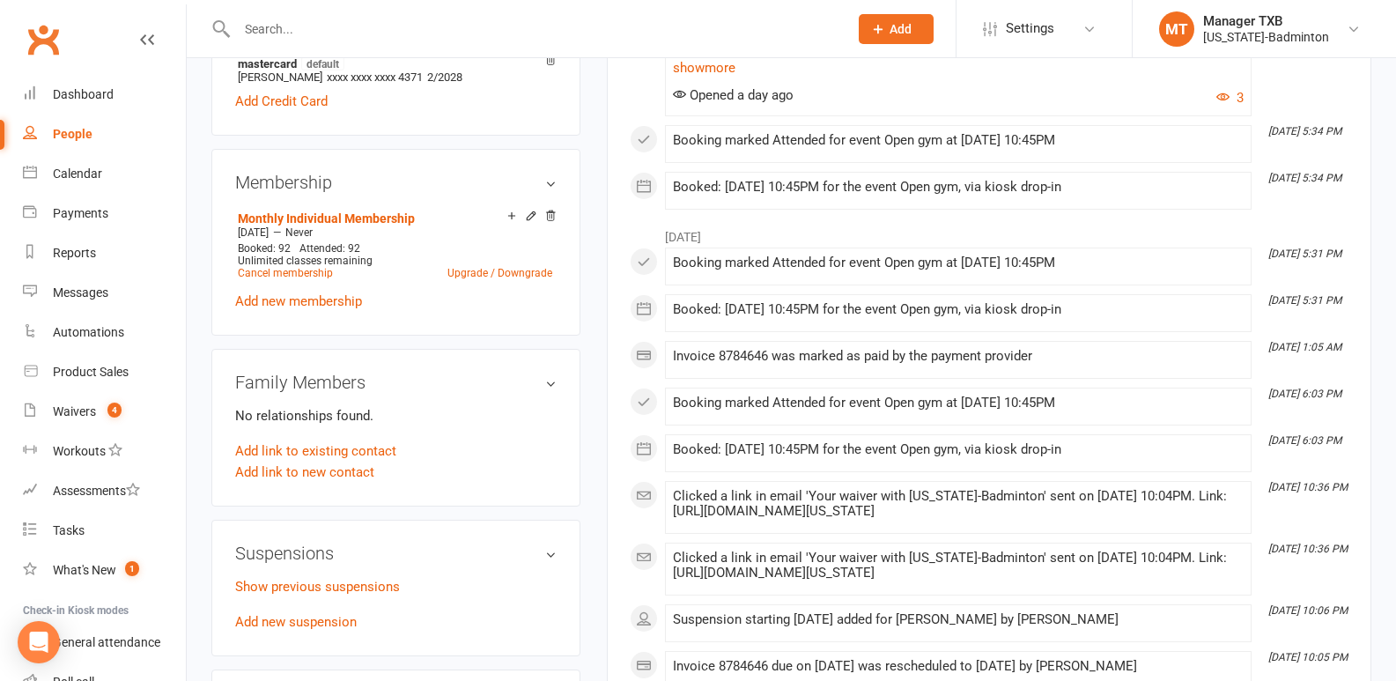
click at [302, 613] on div "Suspensions Show previous suspensions Add new suspension" at bounding box center [395, 587] width 369 height 136
click at [312, 614] on link "Add new suspension" at bounding box center [296, 622] width 122 height 16
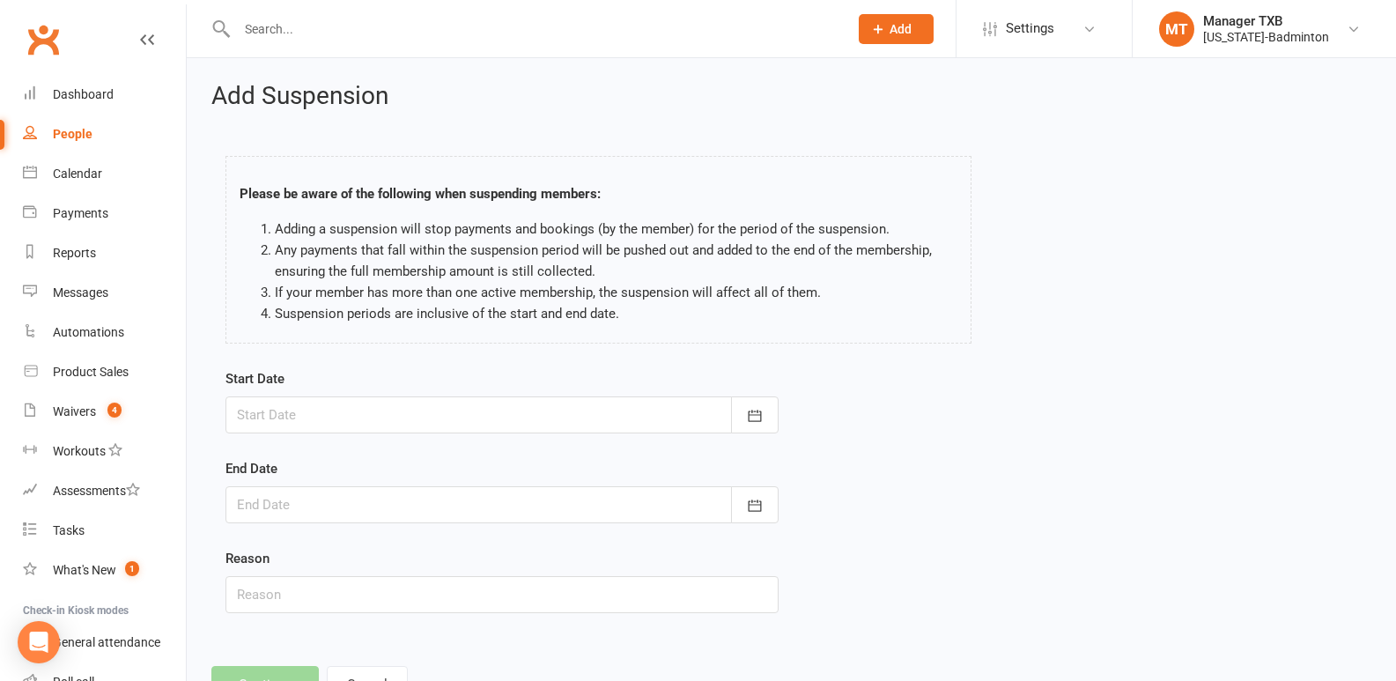
click at [324, 434] on form "Start Date September 2025 Sun Mon Tue Wed Thu Fri Sat 36 31 01 02 03 04 05 06 3…" at bounding box center [501, 490] width 553 height 245
click at [343, 416] on div at bounding box center [501, 414] width 553 height 37
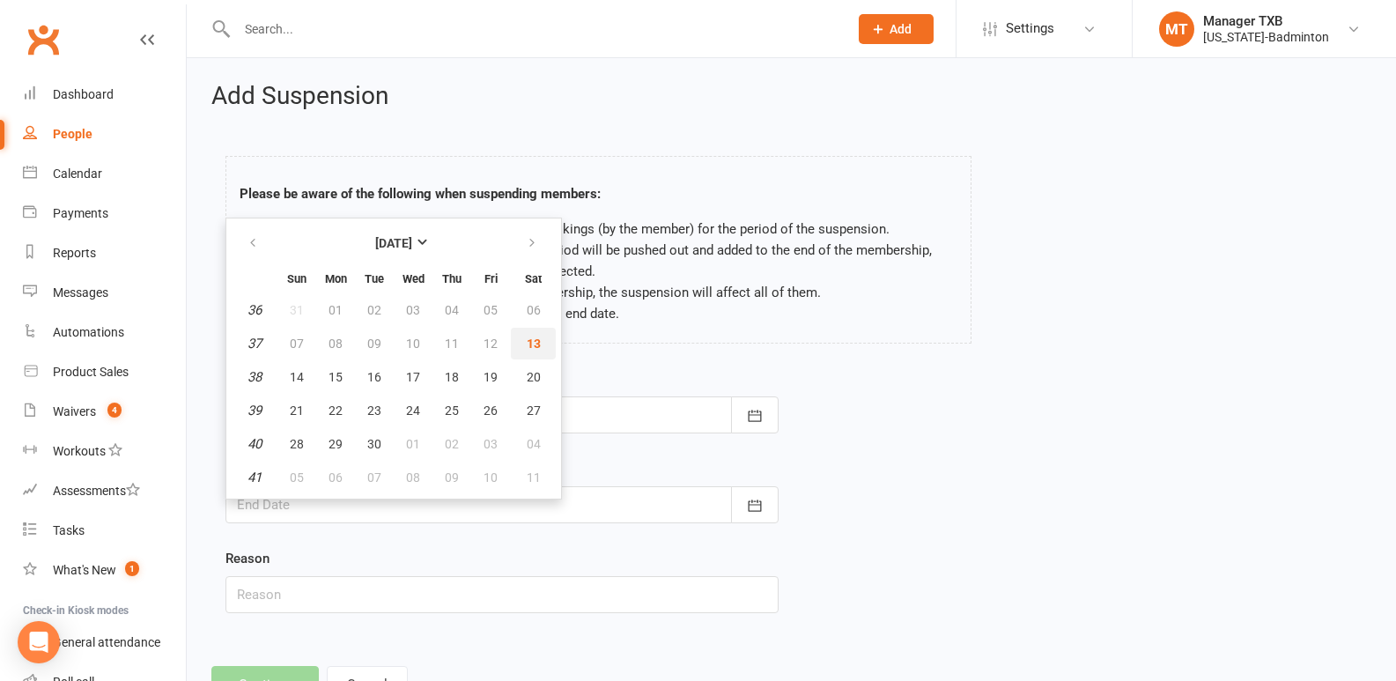
click at [535, 343] on span "13" at bounding box center [534, 343] width 14 height 14
type input "13 Sep 2025"
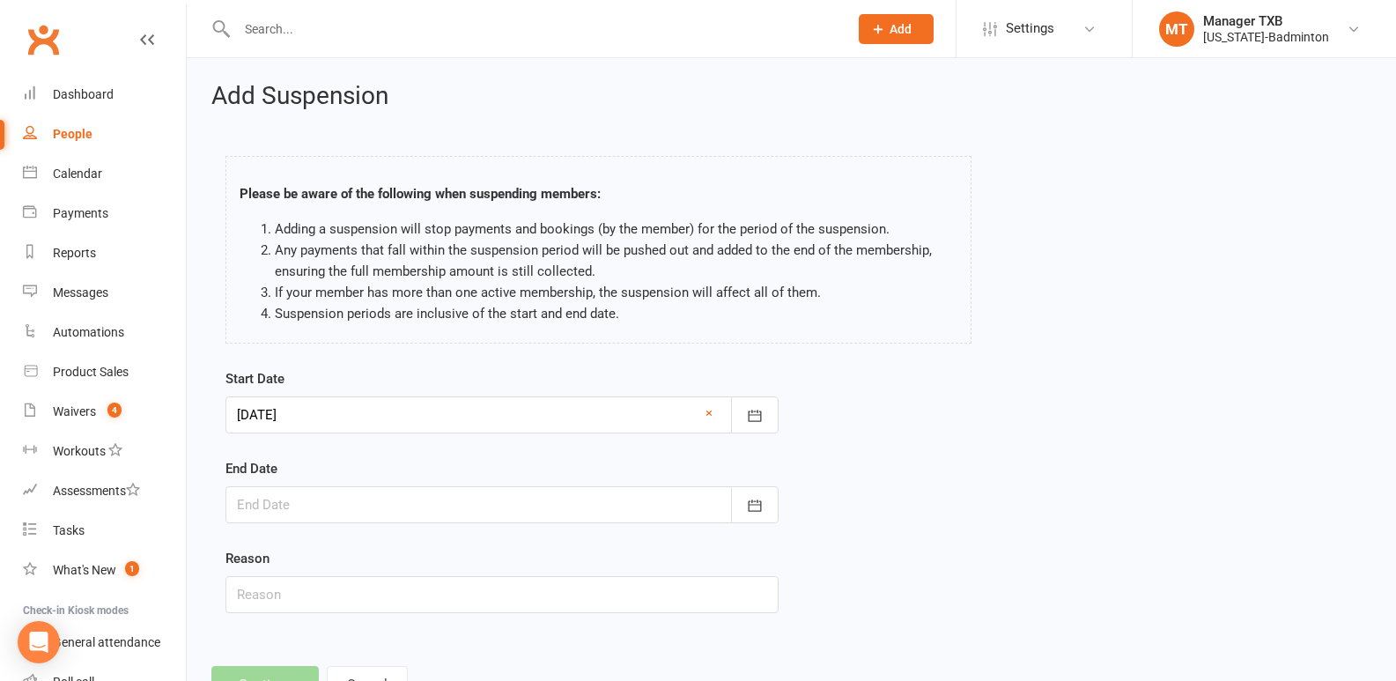
click at [298, 491] on div at bounding box center [501, 504] width 553 height 37
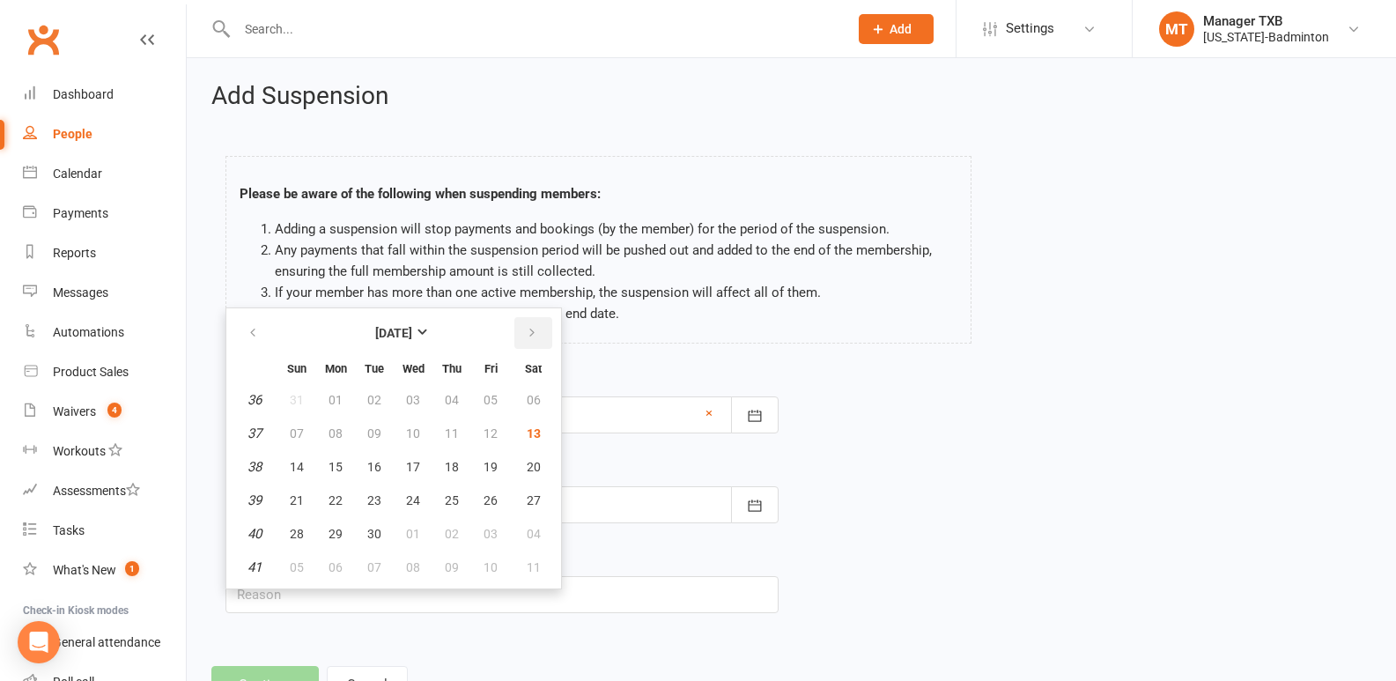
click at [526, 333] on icon "button" at bounding box center [532, 333] width 12 height 14
click at [291, 465] on span "12" at bounding box center [297, 467] width 14 height 14
type input "12 Oct 2025"
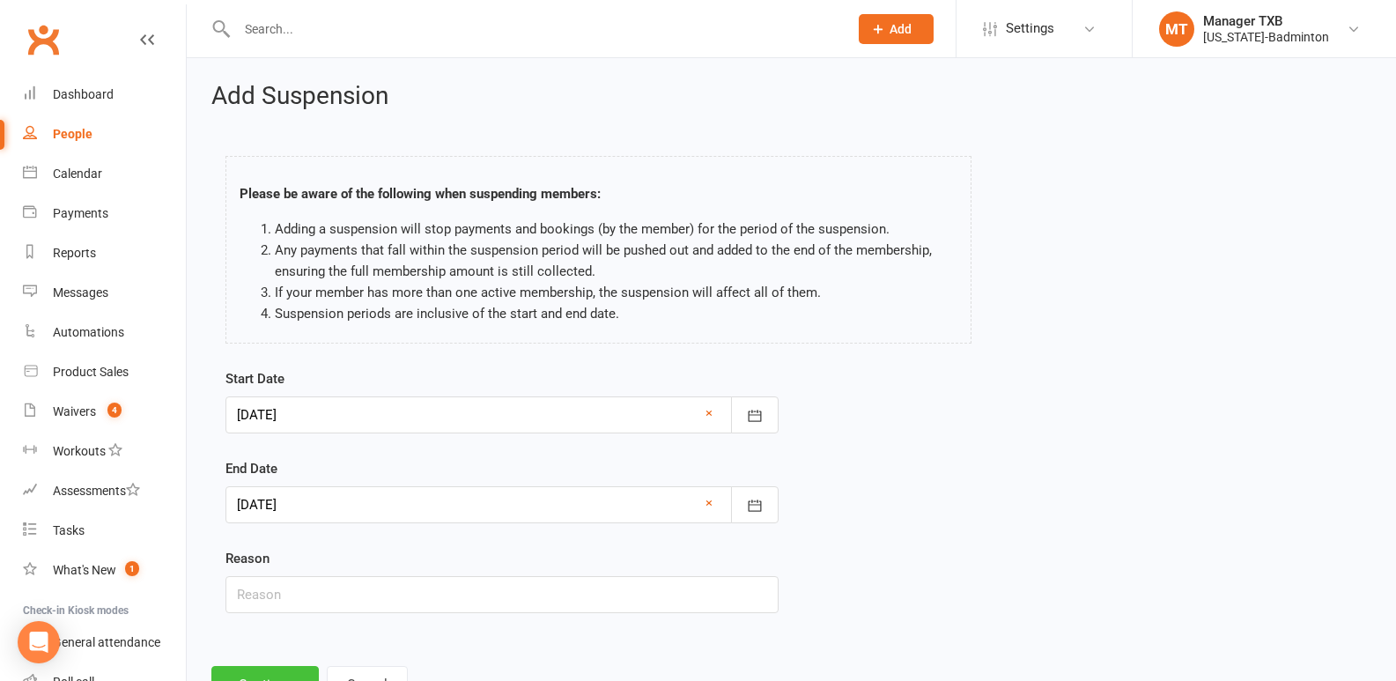
click at [269, 670] on button "Continue" at bounding box center [264, 684] width 107 height 37
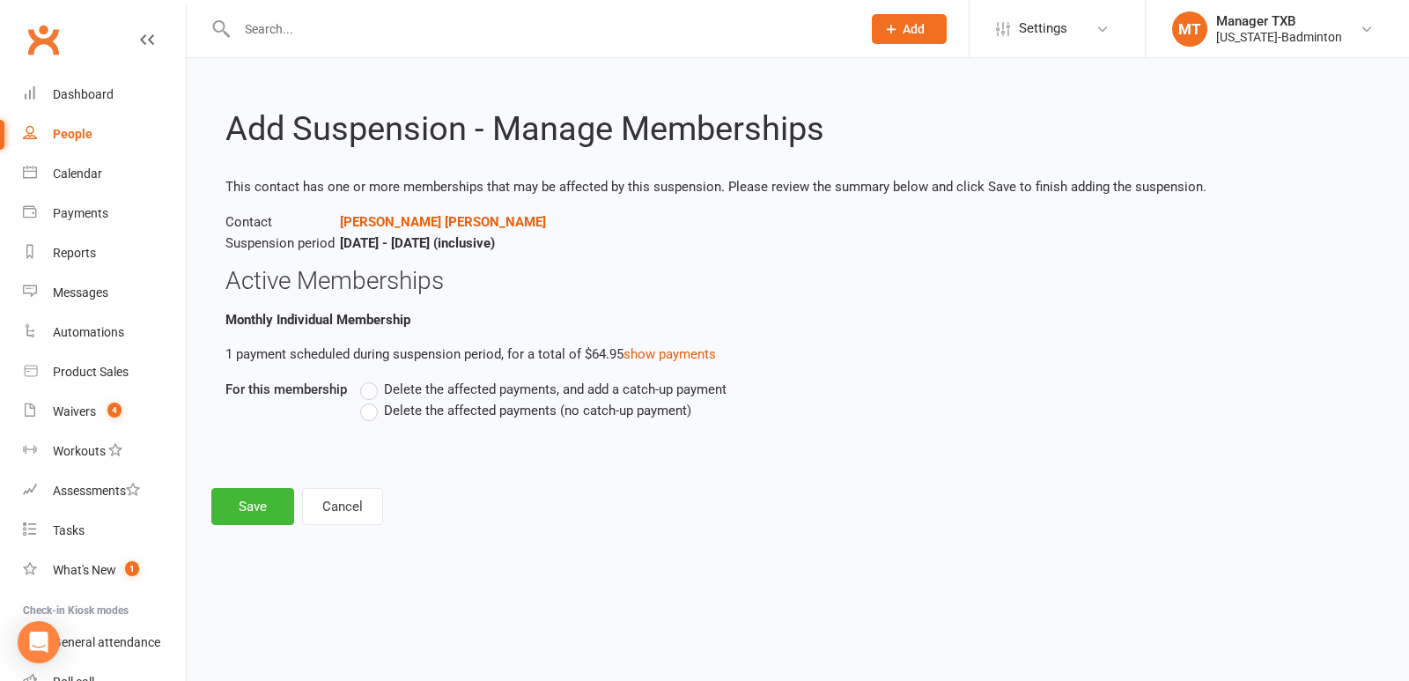
click at [370, 389] on label "Delete the affected payments, and add a catch-up payment" at bounding box center [543, 389] width 366 height 21
click at [370, 379] on input "Delete the affected payments, and add a catch-up payment" at bounding box center [365, 379] width 11 height 0
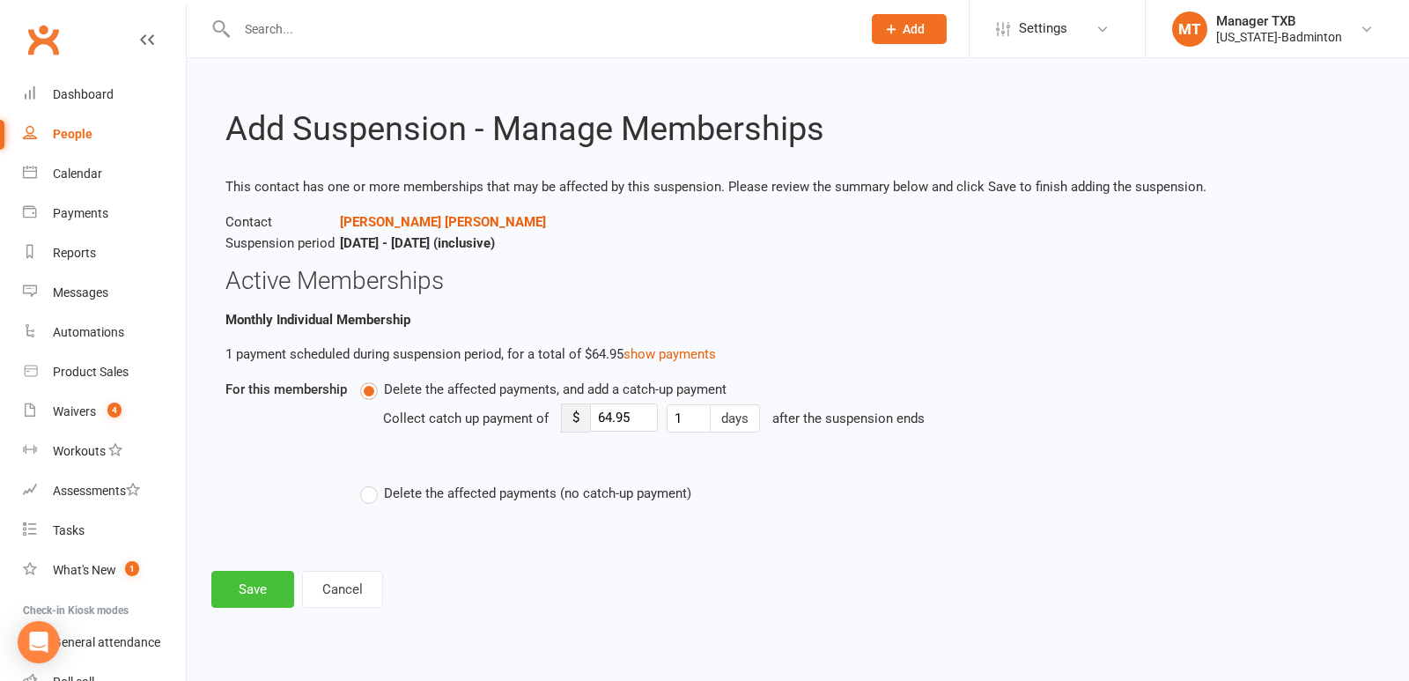
click at [232, 581] on button "Save" at bounding box center [252, 589] width 83 height 37
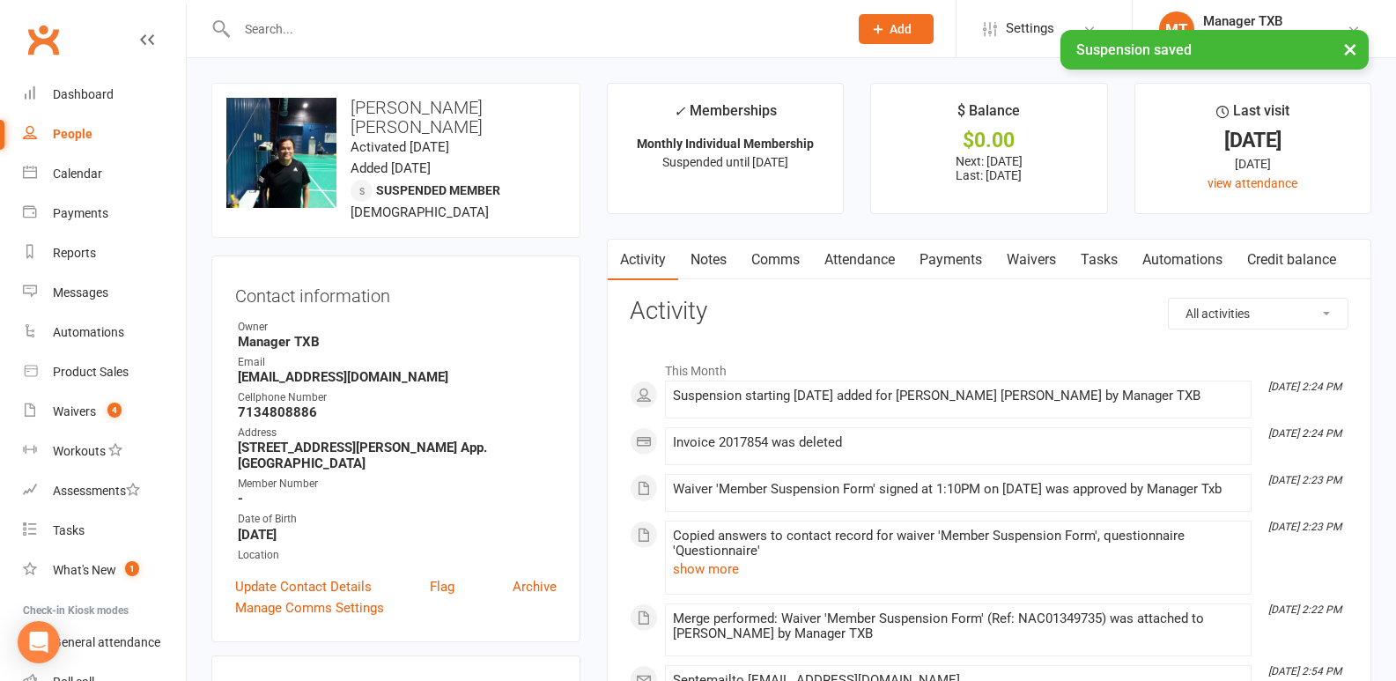
scroll to position [127, 0]
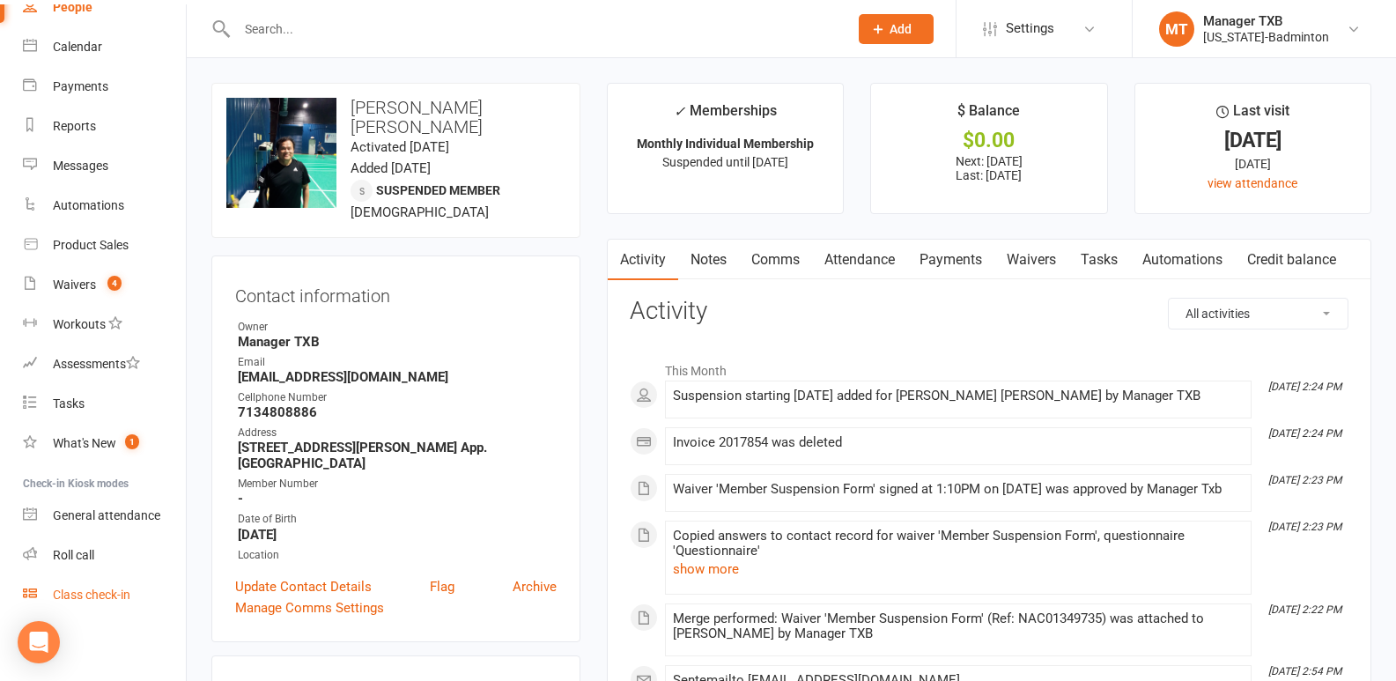
click at [110, 597] on div "Class check-in" at bounding box center [91, 594] width 77 height 14
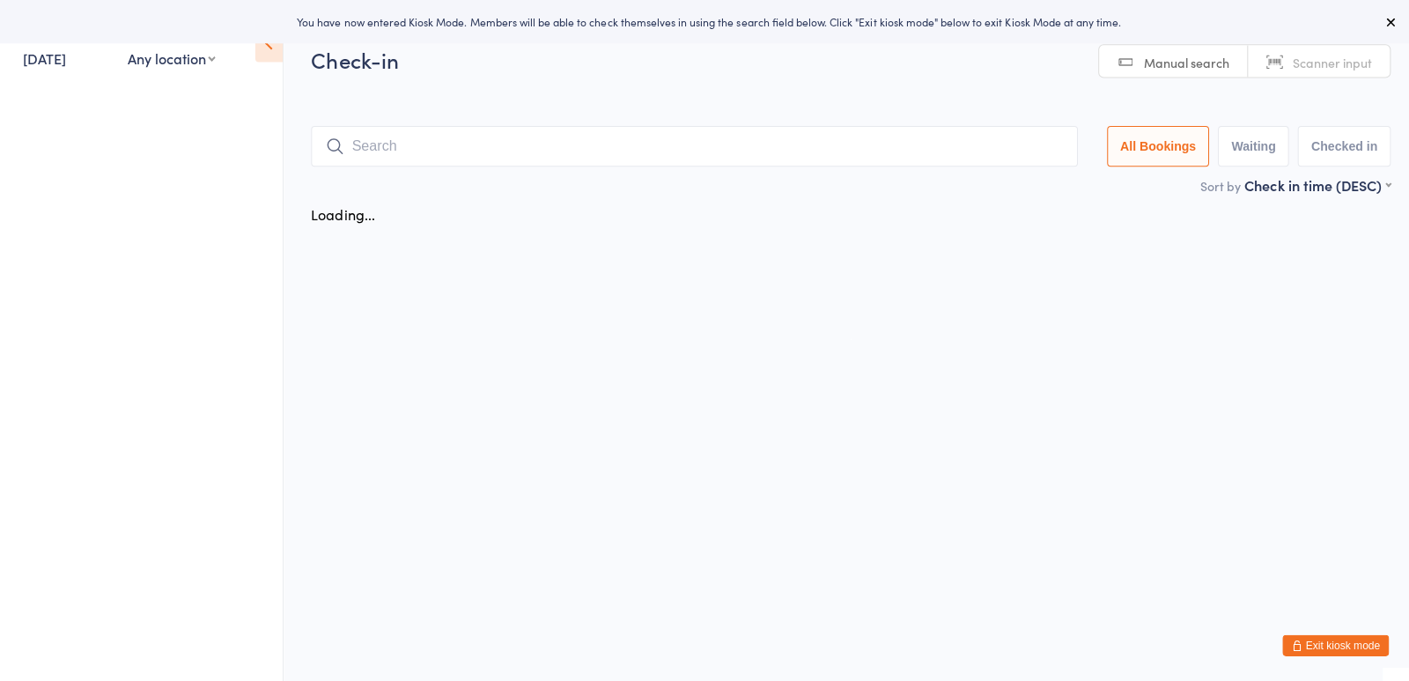
click at [110, 597] on ul at bounding box center [140, 383] width 281 height 594
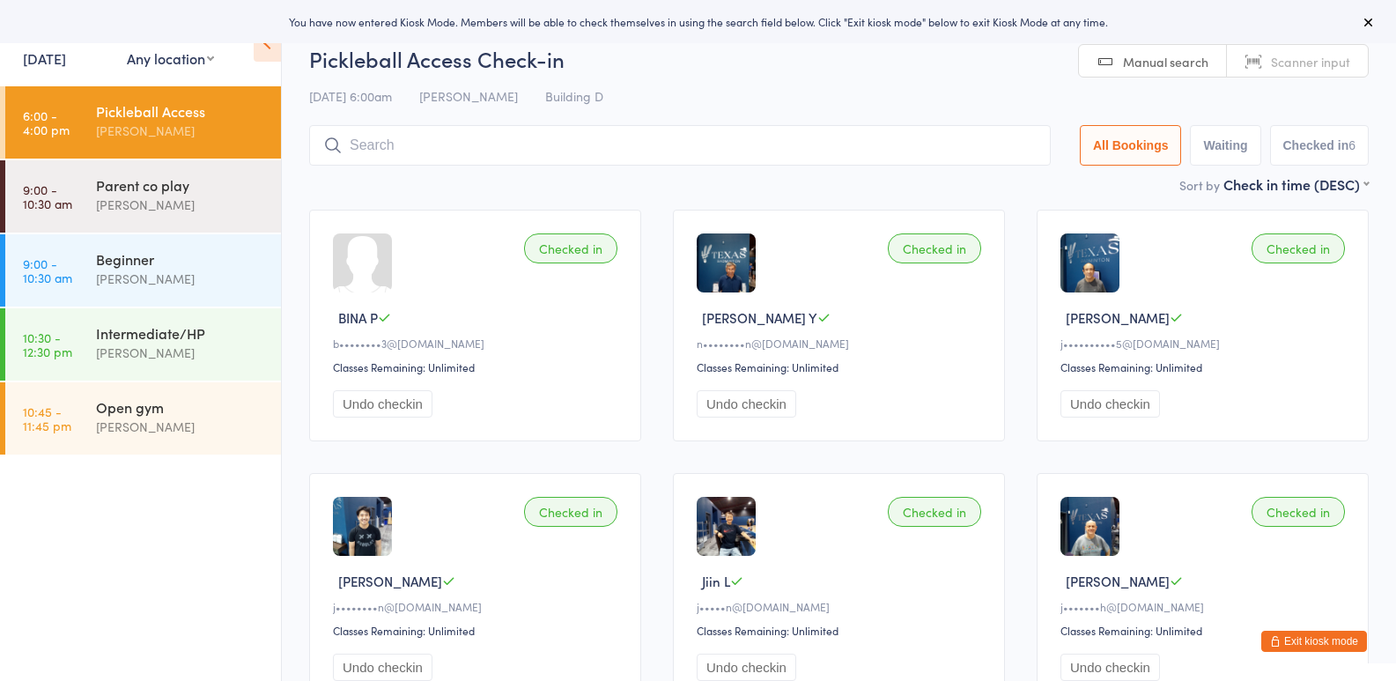
scroll to position [143, 0]
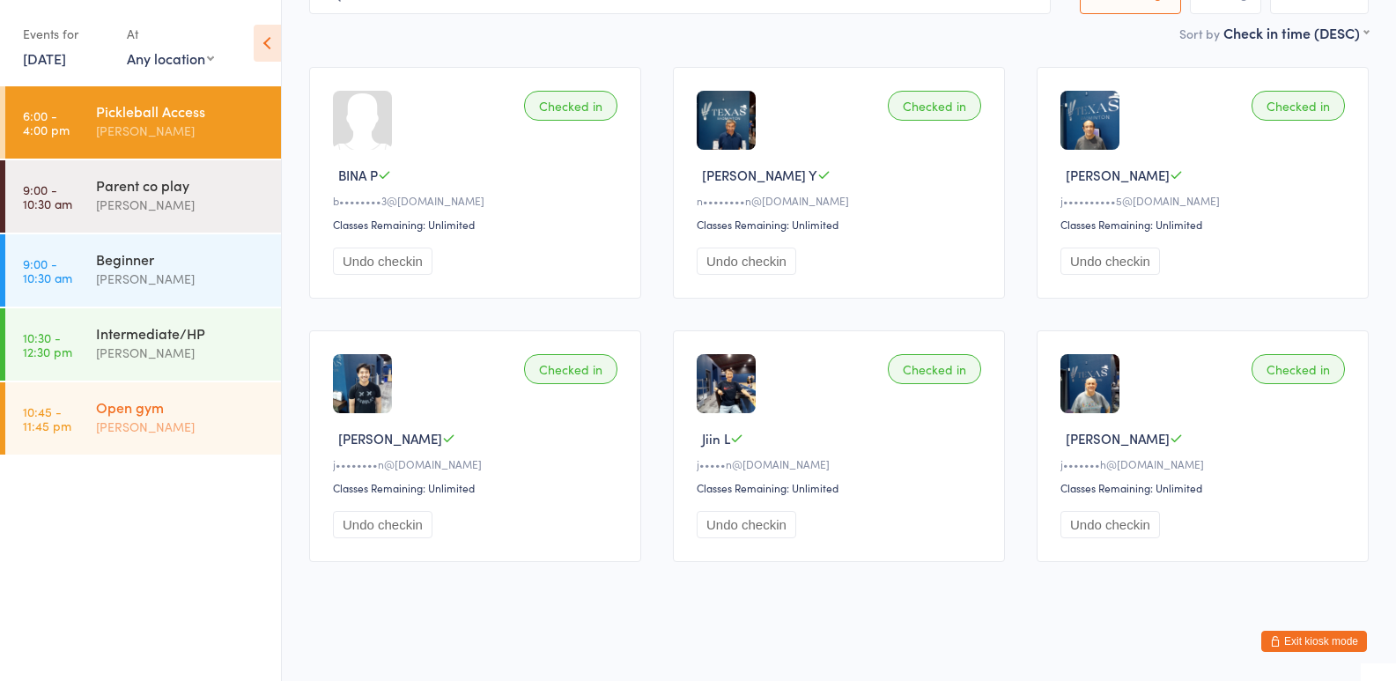
click at [133, 415] on div "Open gym" at bounding box center [181, 406] width 170 height 19
